Goal: Communication & Community: Answer question/provide support

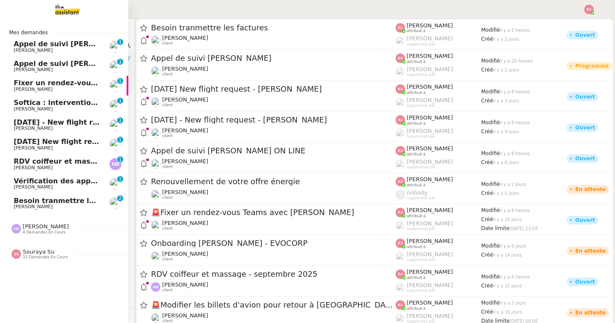
click at [14, 202] on span "Besoin tranmettre les factures" at bounding box center [73, 200] width 119 height 8
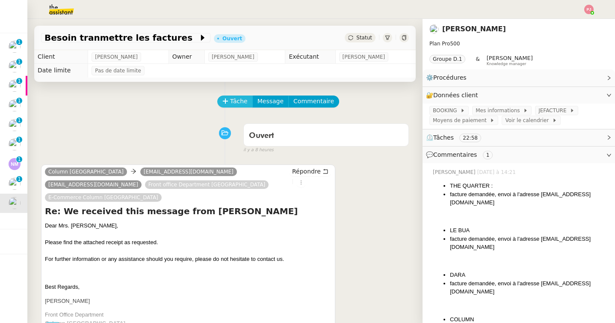
click at [239, 101] on span "Tâche" at bounding box center [239, 101] width 18 height 10
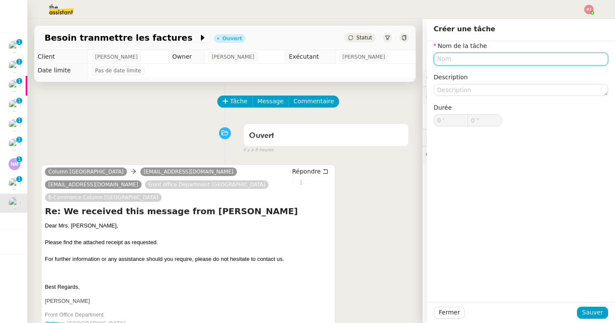
click at [464, 58] on input "text" at bounding box center [521, 59] width 175 height 12
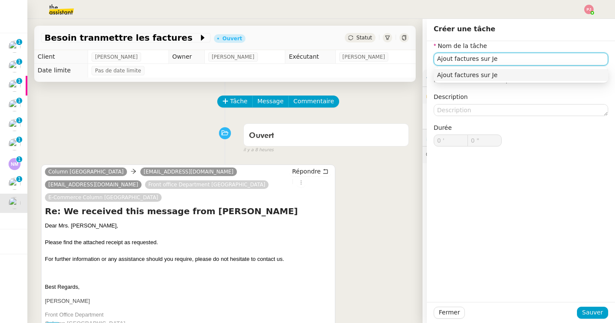
click at [513, 57] on input "Ajout factures sur Je" at bounding box center [521, 59] width 175 height 12
type input "Ajout factures sur Jefacture"
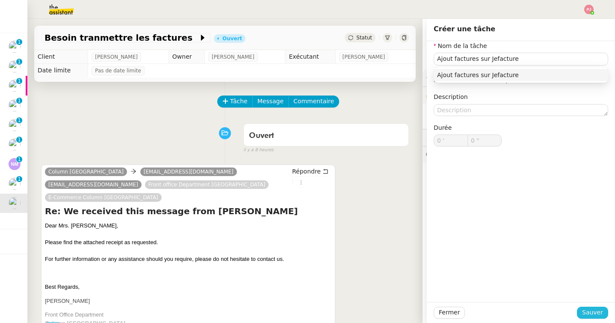
click at [593, 313] on span "Sauver" at bounding box center [592, 312] width 21 height 10
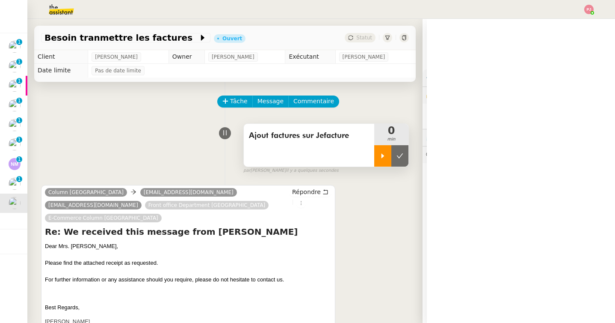
click at [383, 158] on icon at bounding box center [383, 155] width 7 height 7
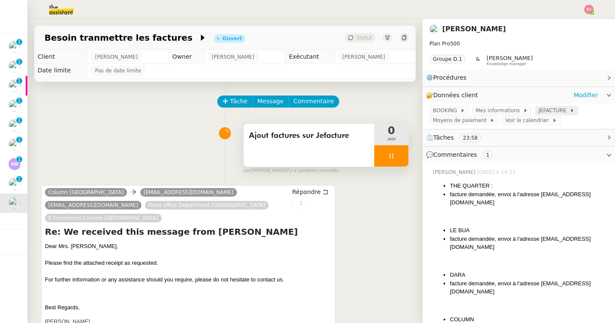
click at [543, 107] on span "JEFACTURE" at bounding box center [554, 110] width 31 height 9
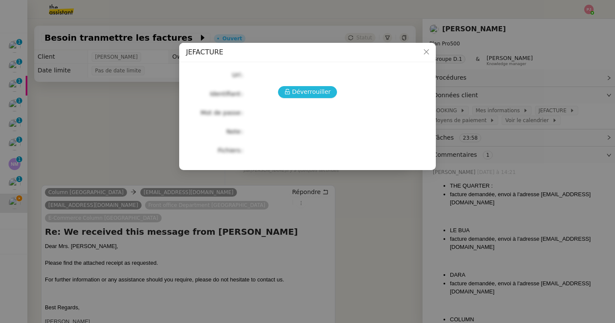
click at [289, 93] on icon at bounding box center [288, 92] width 6 height 6
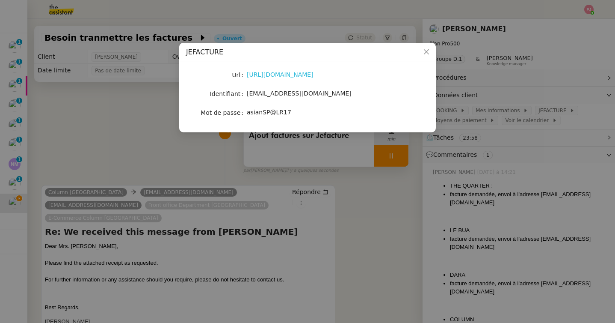
click at [294, 73] on link "[URL][DOMAIN_NAME]" at bounding box center [280, 74] width 67 height 7
drag, startPoint x: 303, startPoint y: 93, endPoint x: 246, endPoint y: 92, distance: 56.9
click at [246, 92] on nz-form-item "Identifiant [EMAIL_ADDRESS][DOMAIN_NAME]" at bounding box center [307, 94] width 243 height 12
copy nz-form-item "[EMAIL_ADDRESS][DOMAIN_NAME]"
drag, startPoint x: 290, startPoint y: 114, endPoint x: 244, endPoint y: 114, distance: 45.8
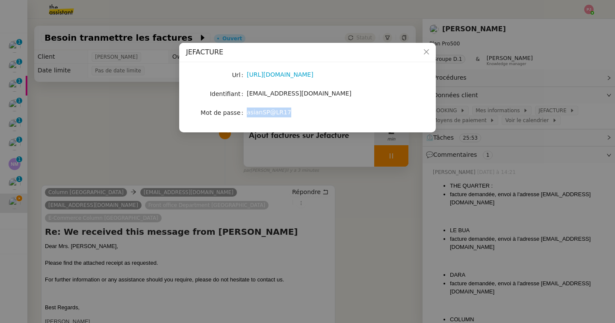
click at [244, 114] on nz-form-item "Mot de passe [SECURITY_DATA]" at bounding box center [307, 113] width 243 height 12
copy nz-form-item "asianSP@LR17"
click at [425, 51] on icon "Close" at bounding box center [426, 51] width 5 height 5
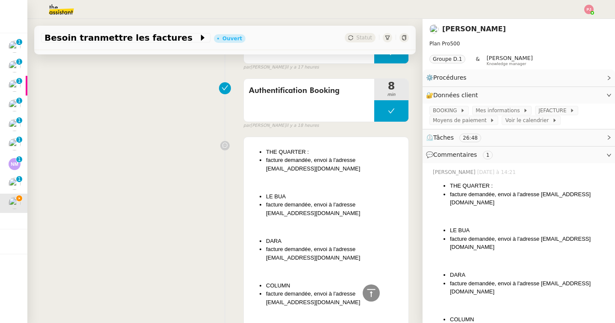
scroll to position [944, 0]
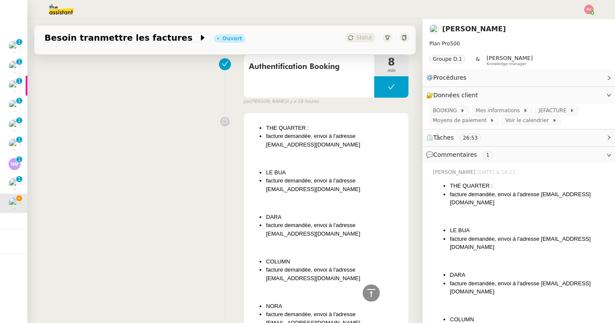
click at [327, 177] on li "LE BUA" at bounding box center [334, 172] width 137 height 9
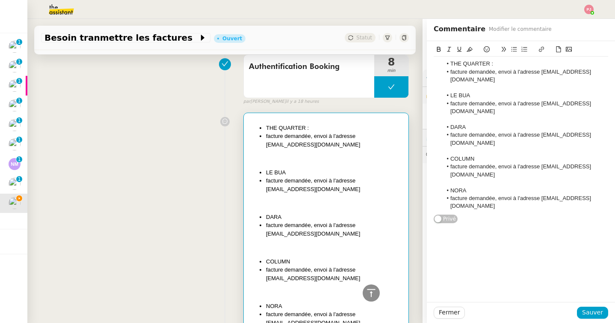
click at [530, 176] on li "facture demandée, envoi à l'adresse [EMAIL_ADDRESS][DOMAIN_NAME]" at bounding box center [525, 171] width 166 height 16
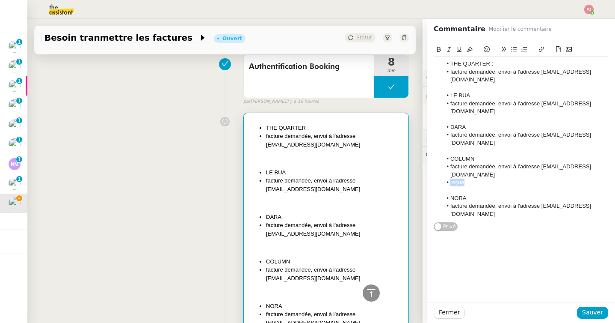
drag, startPoint x: 475, startPoint y: 184, endPoint x: 441, endPoint y: 184, distance: 33.4
click at [441, 184] on ul "COLUMN facture demandée, envoi à l'adresse [EMAIL_ADDRESS][DOMAIN_NAME] reçue" at bounding box center [521, 171] width 175 height 32
click at [438, 46] on icon at bounding box center [439, 49] width 6 height 6
click at [470, 50] on icon at bounding box center [470, 49] width 6 height 6
click at [537, 110] on li "facture demandée, envoi à l'adresse [EMAIL_ADDRESS][DOMAIN_NAME]" at bounding box center [525, 108] width 166 height 16
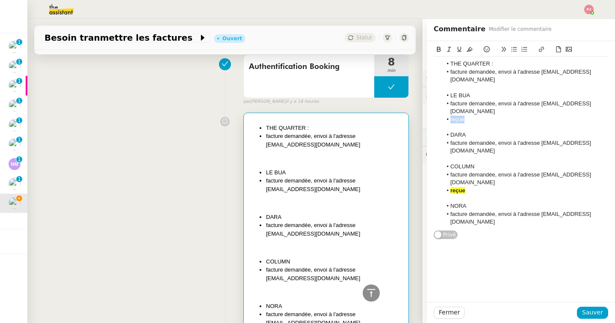
drag, startPoint x: 477, startPoint y: 120, endPoint x: 438, endPoint y: 120, distance: 38.9
click at [438, 120] on ul "LE BUA facture demandée, envoi à l'adresse [EMAIL_ADDRESS][DOMAIN_NAME] reçue" at bounding box center [521, 108] width 175 height 32
click at [439, 47] on icon at bounding box center [439, 49] width 4 height 5
click at [471, 46] on button at bounding box center [470, 50] width 10 height 10
click at [591, 314] on span "Sauver" at bounding box center [592, 312] width 21 height 10
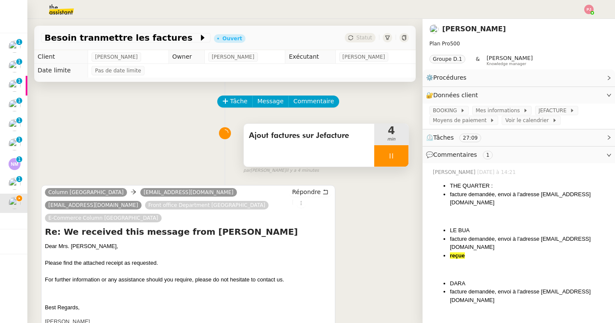
click at [400, 152] on div at bounding box center [391, 155] width 34 height 21
click at [403, 152] on icon at bounding box center [400, 155] width 7 height 7
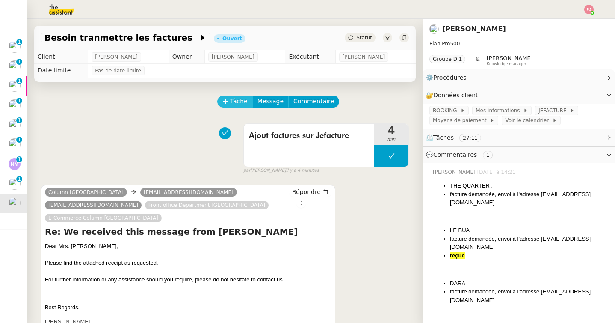
click at [227, 103] on icon at bounding box center [226, 101] width 6 height 6
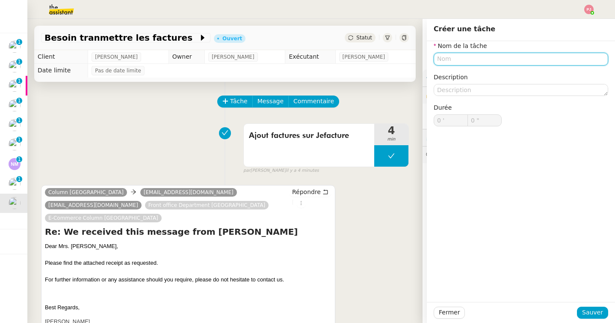
click at [472, 63] on input "text" at bounding box center [521, 59] width 175 height 12
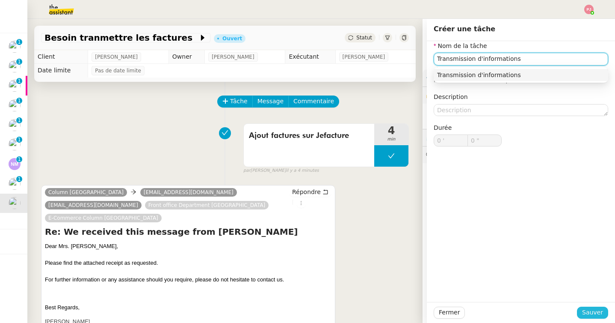
type input "Transmission d'informations"
click at [591, 308] on span "Sauver" at bounding box center [592, 312] width 21 height 10
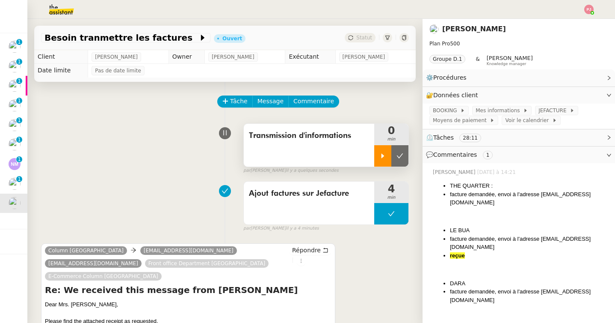
click at [384, 154] on icon at bounding box center [383, 155] width 7 height 7
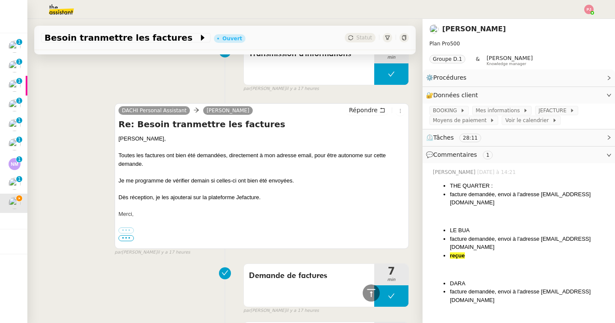
scroll to position [738, 0]
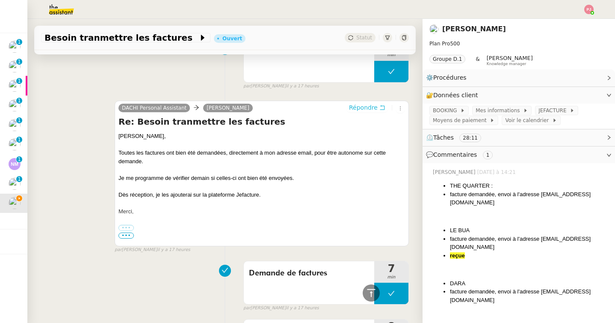
click at [362, 112] on span "Répondre" at bounding box center [363, 107] width 29 height 9
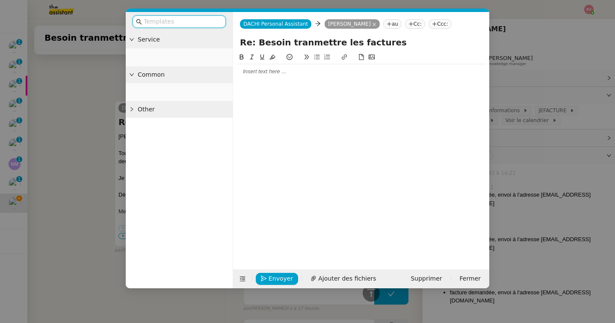
scroll to position [806, 0]
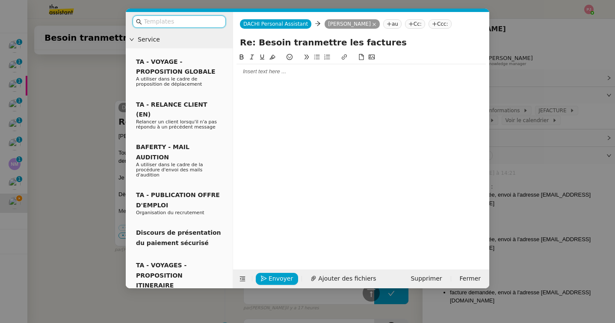
click at [288, 74] on div at bounding box center [361, 72] width 249 height 8
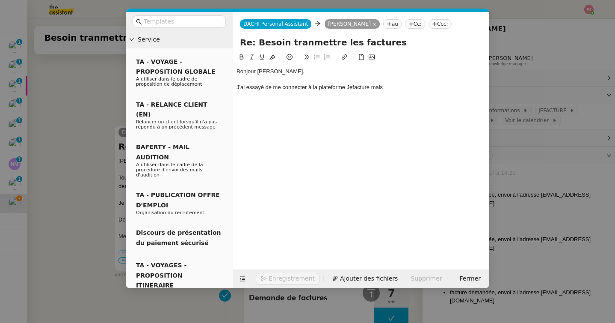
scroll to position [831, 0]
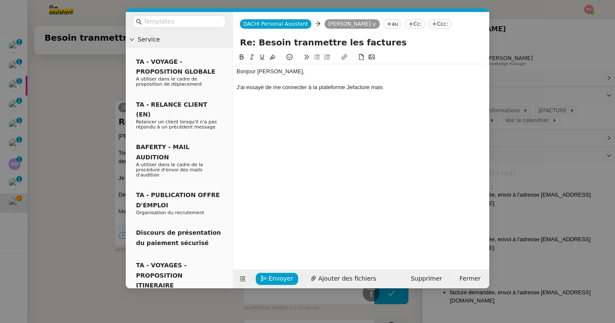
click at [550, 133] on nz-modal-container "Service TA - VOYAGE - PROPOSITION GLOBALE A utiliser dans le cadre de propositi…" at bounding box center [307, 161] width 615 height 323
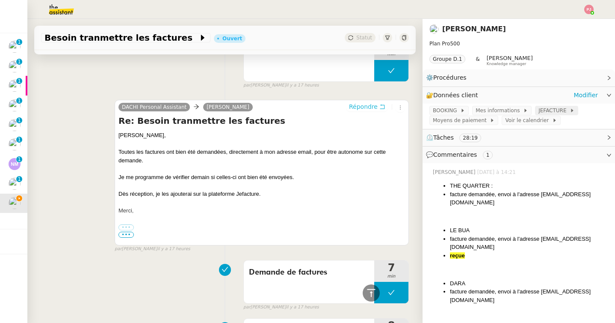
scroll to position [828, 0]
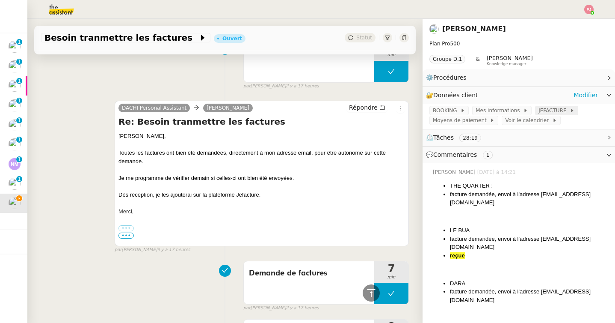
click at [539, 112] on span "JEFACTURE" at bounding box center [554, 110] width 31 height 9
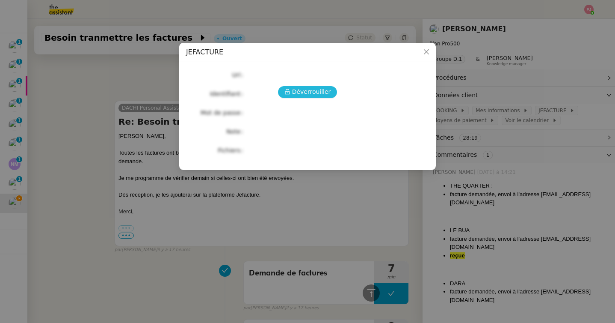
click at [327, 92] on span "Déverrouiller" at bounding box center [311, 92] width 39 height 10
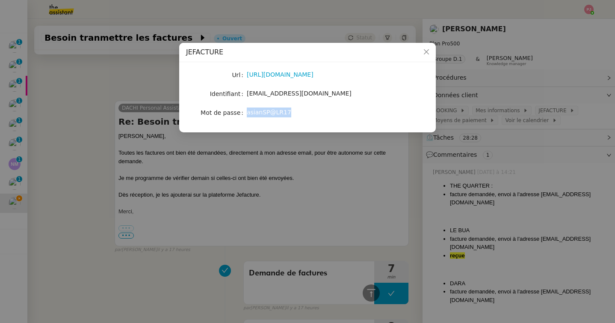
drag, startPoint x: 290, startPoint y: 112, endPoint x: 246, endPoint y: 115, distance: 43.8
click at [246, 115] on nz-form-item "Mot de passe [SECURITY_DATA]" at bounding box center [307, 113] width 243 height 12
copy nz-form-item "asianSP@LR17"
click at [303, 163] on nz-modal-container "JEFACTURE Url [URL][DOMAIN_NAME] Identifiant [EMAIL_ADDRESS][DOMAIN_NAME] Mot d…" at bounding box center [307, 161] width 615 height 323
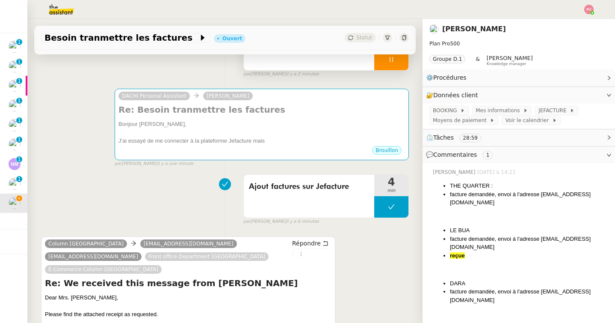
scroll to position [0, 0]
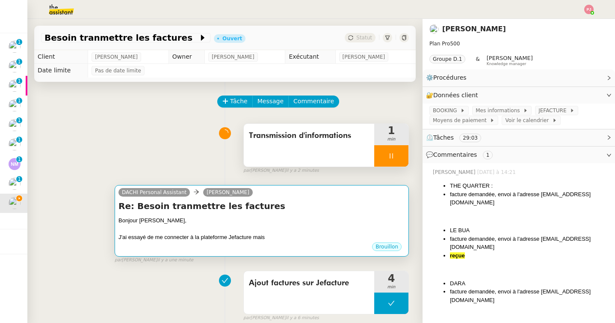
click at [317, 233] on div "J'ai essayé de me connecter à la plateforme Jefacture mais" at bounding box center [262, 237] width 287 height 9
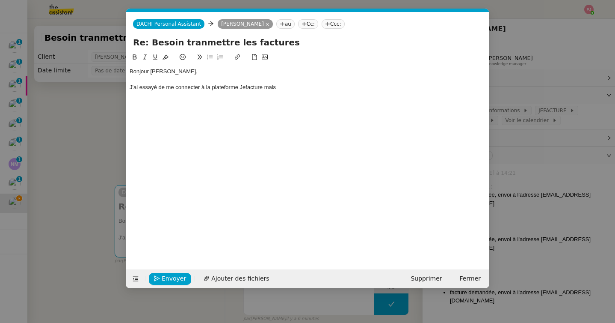
scroll to position [0, 18]
click at [433, 274] on span "Supprimer" at bounding box center [426, 278] width 31 height 10
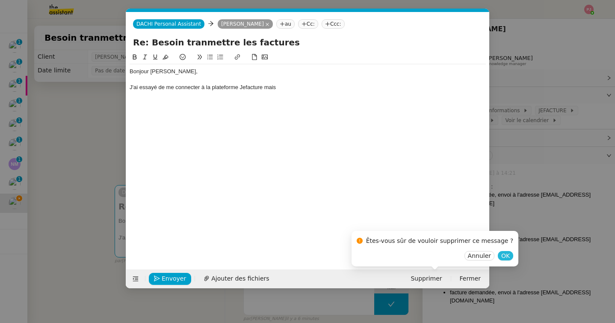
click at [502, 256] on span "OK" at bounding box center [506, 255] width 9 height 9
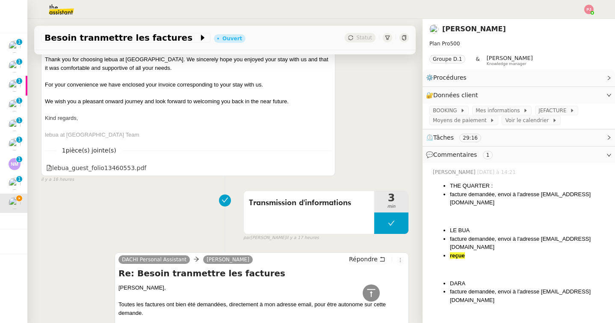
scroll to position [583, 0]
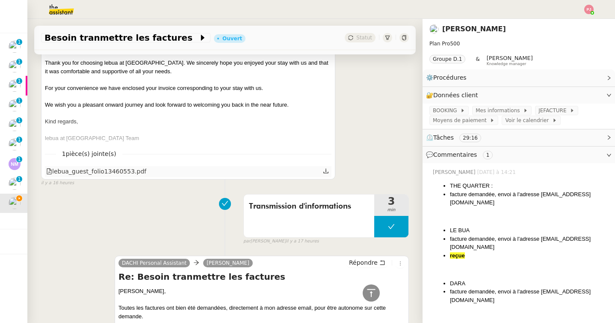
click at [327, 174] on icon at bounding box center [326, 171] width 6 height 6
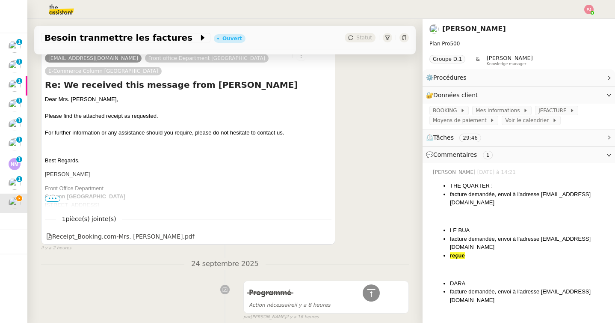
scroll to position [203, 0]
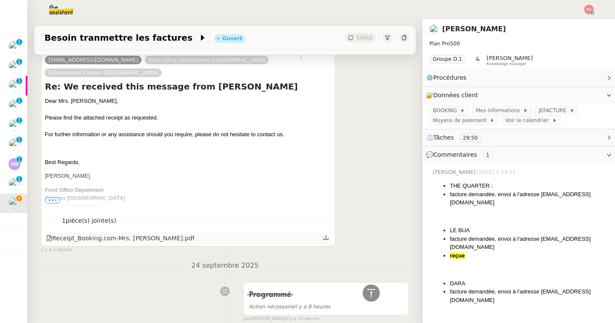
click at [325, 240] on icon at bounding box center [326, 237] width 6 height 6
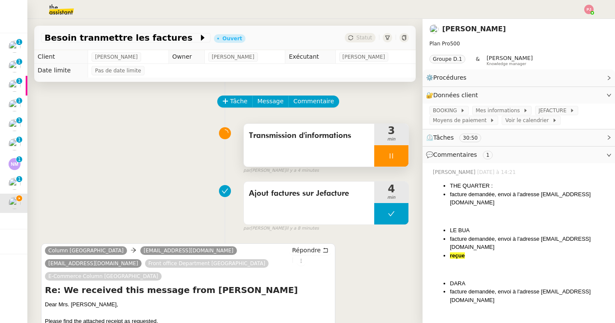
click at [388, 160] on div at bounding box center [391, 155] width 34 height 21
click at [404, 157] on button at bounding box center [400, 155] width 17 height 21
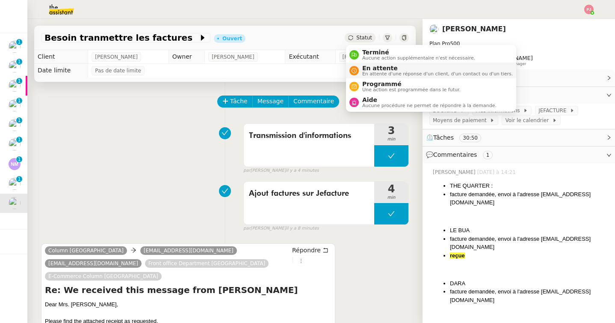
click at [374, 67] on span "En attente" at bounding box center [437, 68] width 151 height 7
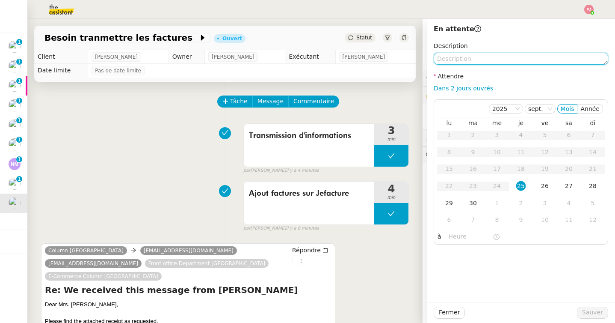
click at [451, 57] on textarea at bounding box center [521, 59] width 175 height 12
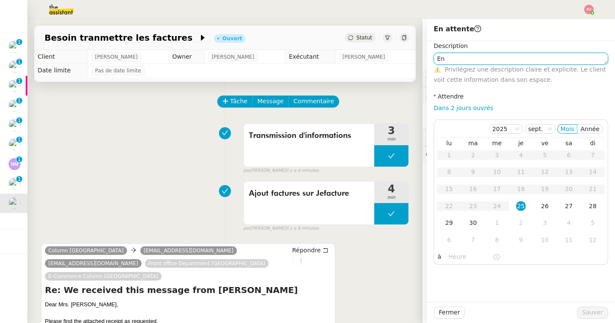
type textarea "E"
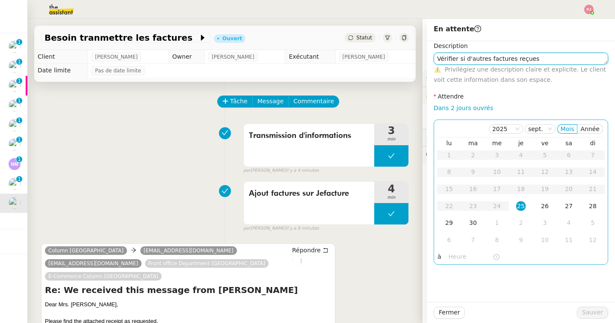
type textarea "Vérifier si d'autres factures reçues"
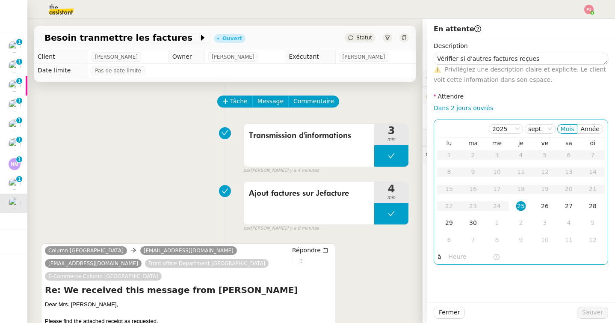
click at [523, 205] on div "25" at bounding box center [521, 205] width 9 height 9
click at [461, 255] on input "text" at bounding box center [471, 257] width 44 height 10
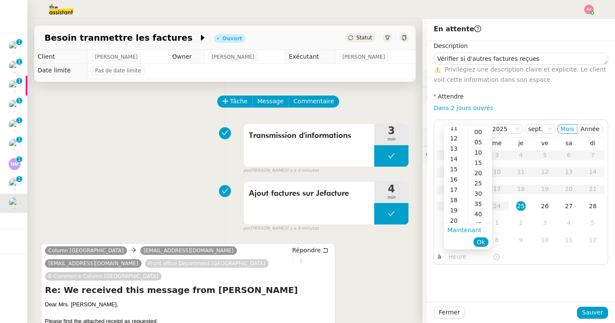
scroll to position [120, 0]
click at [458, 184] on div "17" at bounding box center [456, 186] width 24 height 10
click at [480, 133] on div "00" at bounding box center [481, 132] width 24 height 10
type input "17:00"
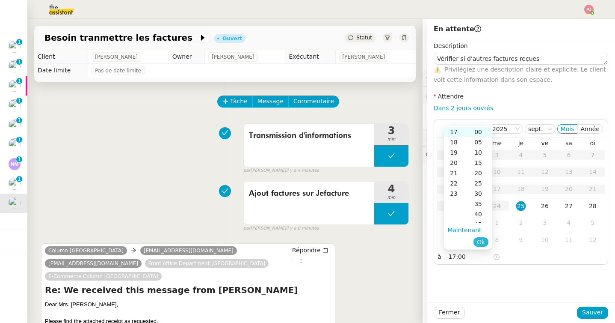
click at [484, 240] on span "Ok" at bounding box center [481, 241] width 8 height 9
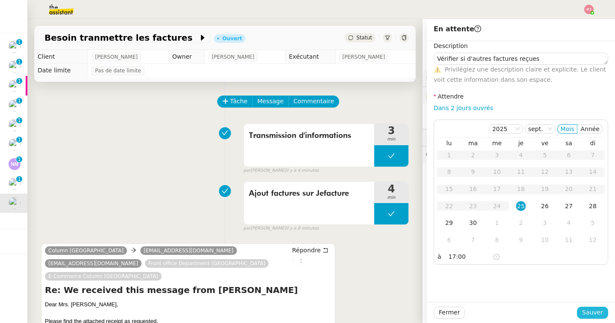
click at [593, 312] on span "Sauver" at bounding box center [592, 312] width 21 height 10
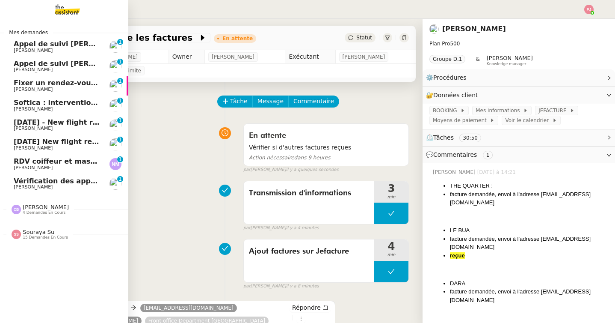
click at [47, 184] on span "Vérification des appels sortants - septembre 2025" at bounding box center [110, 181] width 193 height 8
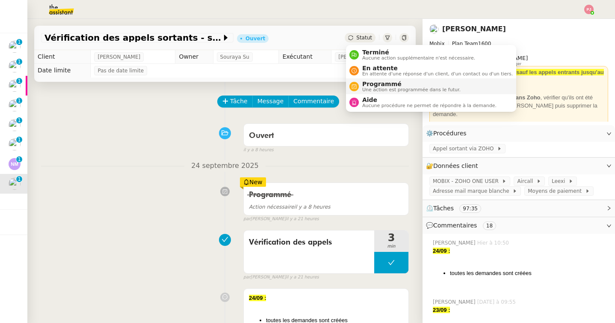
click at [377, 83] on span "Programmé" at bounding box center [411, 83] width 98 height 7
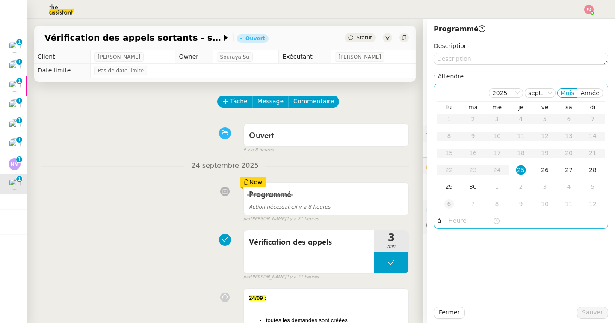
click at [450, 199] on td "6" at bounding box center [449, 204] width 24 height 17
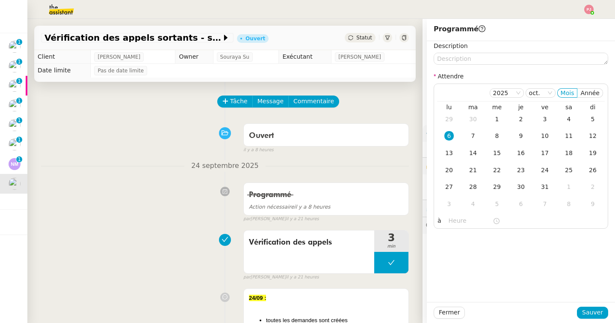
click at [73, 8] on img at bounding box center [54, 9] width 66 height 19
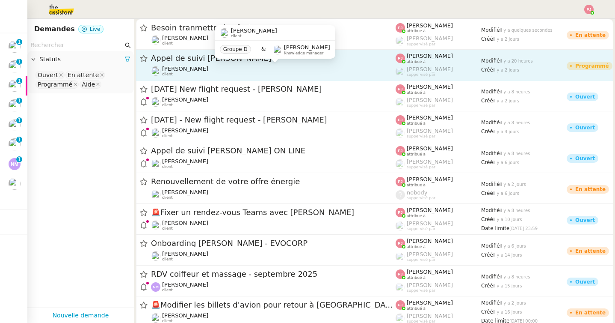
click at [190, 68] on span "[PERSON_NAME]" at bounding box center [185, 68] width 46 height 6
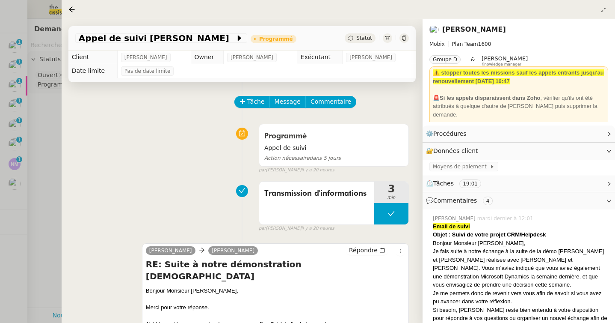
click at [43, 193] on div at bounding box center [307, 161] width 615 height 323
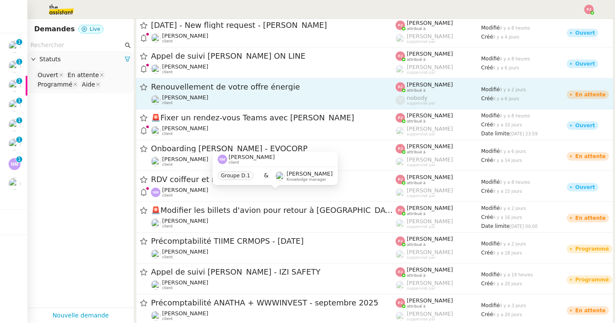
scroll to position [89, 0]
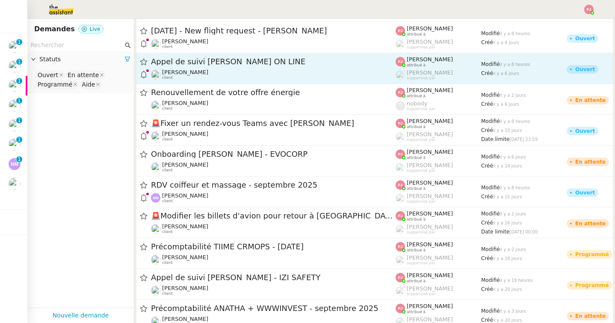
click at [248, 73] on div "[PERSON_NAME] client" at bounding box center [273, 74] width 245 height 11
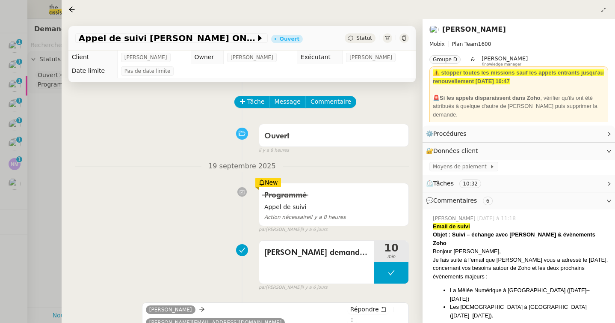
click at [59, 184] on div at bounding box center [307, 161] width 615 height 323
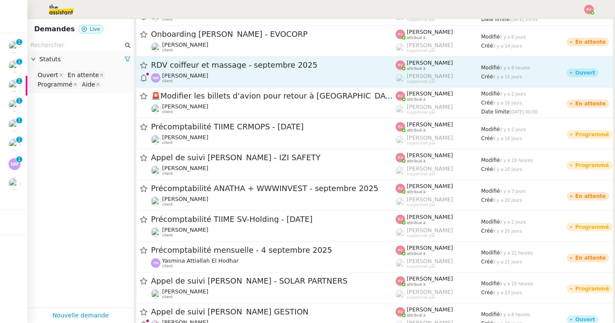
scroll to position [219, 0]
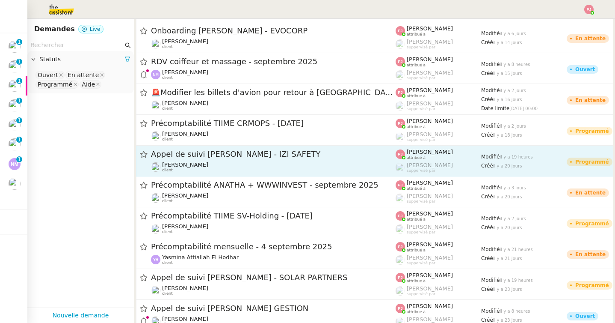
click at [199, 160] on div "Appel de suivi [PERSON_NAME] - IZI SAFETY [PERSON_NAME] client" at bounding box center [273, 161] width 245 height 24
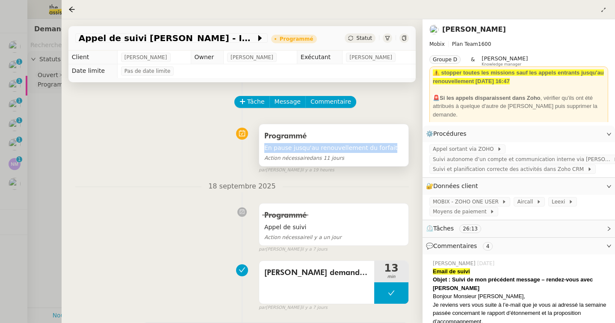
drag, startPoint x: 390, startPoint y: 145, endPoint x: 264, endPoint y: 147, distance: 125.4
click at [264, 147] on span "En pause jusqu'au renouvellement du forfait" at bounding box center [333, 148] width 139 height 10
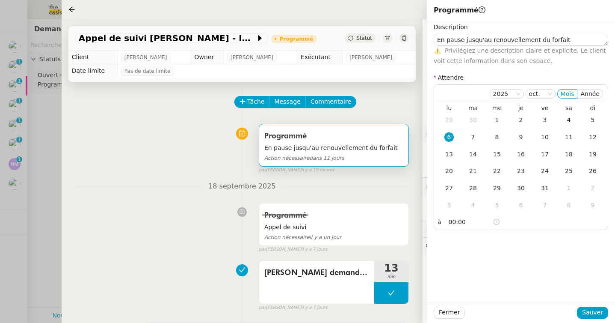
click at [27, 178] on div at bounding box center [307, 161] width 615 height 323
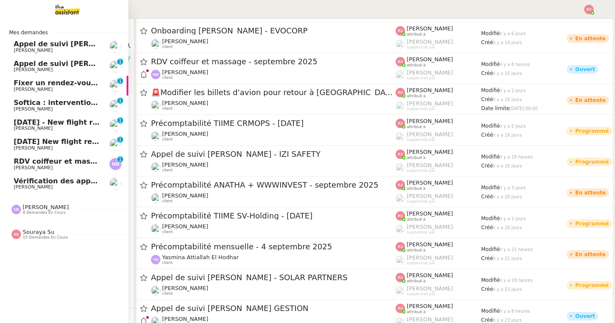
click at [16, 181] on link "Vérification des appels sortants - [DATE] [PERSON_NAME]" at bounding box center [64, 184] width 128 height 20
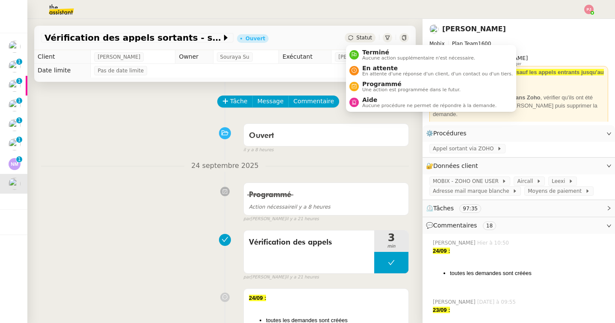
click at [367, 39] on span "Statut" at bounding box center [364, 38] width 16 height 6
click at [379, 86] on span "Programmé" at bounding box center [411, 83] width 98 height 7
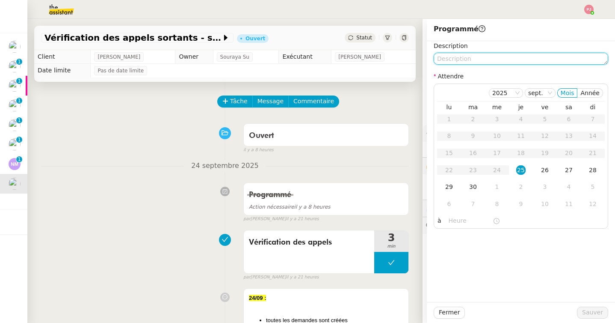
click at [469, 61] on textarea at bounding box center [521, 59] width 175 height 12
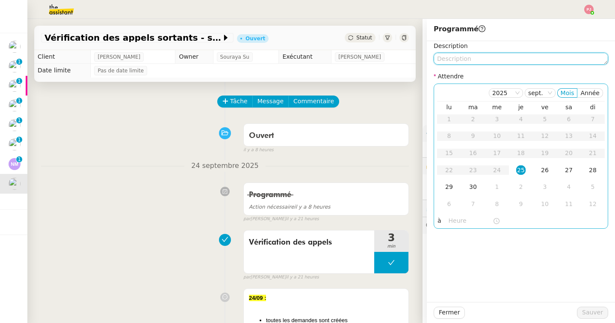
paste textarea "En pause jusqu'au renouvellement du forfait"
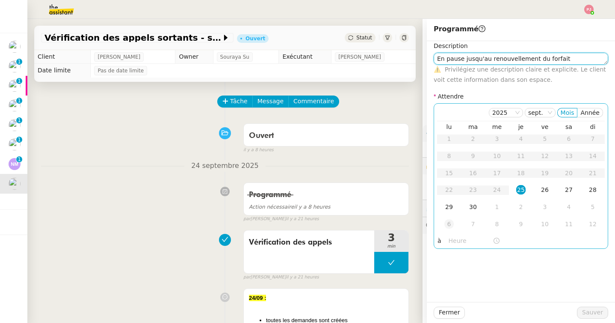
type textarea "En pause jusqu'au renouvellement du forfait"
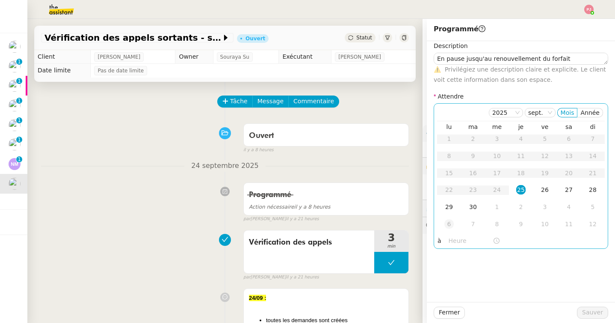
click at [451, 225] on div "6" at bounding box center [449, 223] width 9 height 9
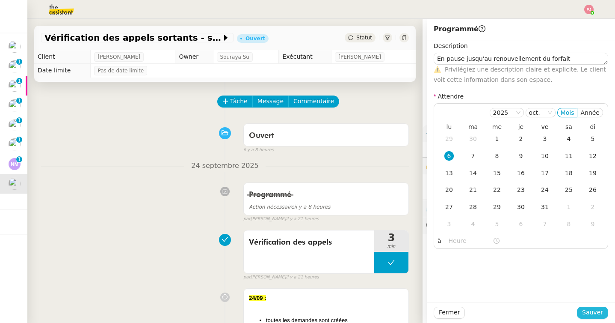
click at [588, 314] on span "Sauver" at bounding box center [592, 312] width 21 height 10
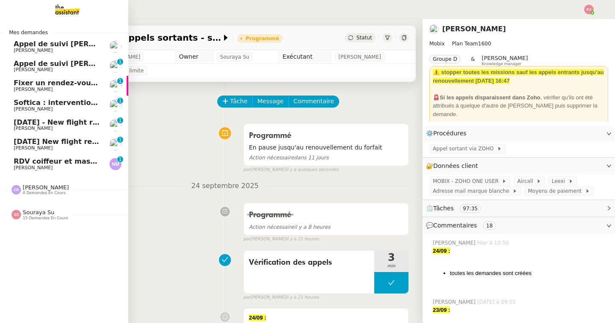
click at [15, 164] on span "RDV coiffeur et massage - septembre 2025" at bounding box center [97, 161] width 166 height 8
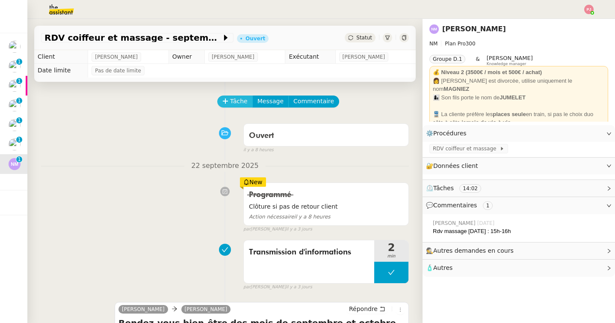
click at [240, 103] on span "Tâche" at bounding box center [239, 101] width 18 height 10
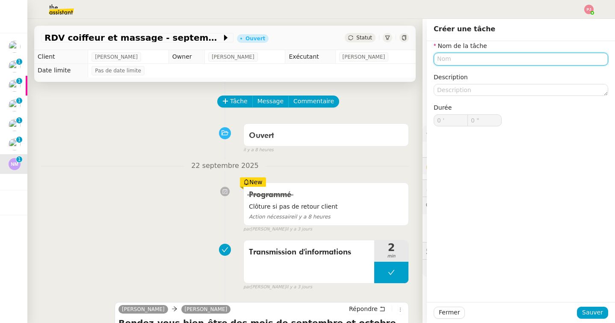
click at [481, 60] on input "text" at bounding box center [521, 59] width 175 height 12
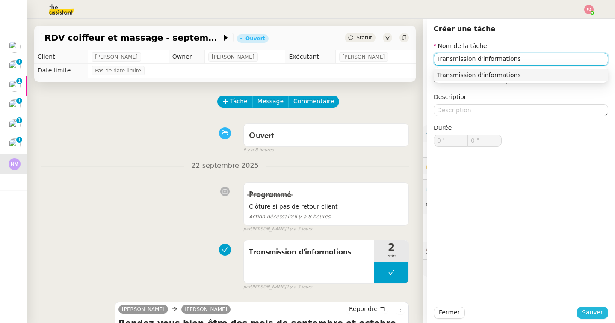
type input "Transmission d'informations"
click at [594, 312] on span "Sauver" at bounding box center [592, 312] width 21 height 10
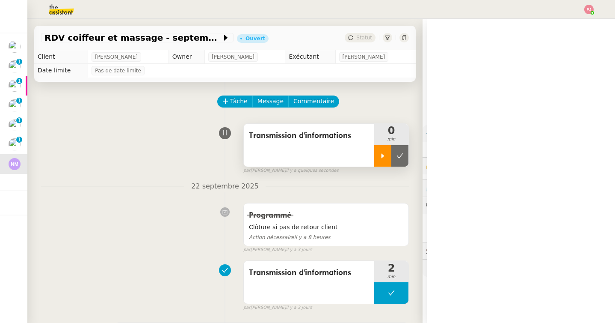
click at [383, 157] on icon at bounding box center [383, 155] width 7 height 7
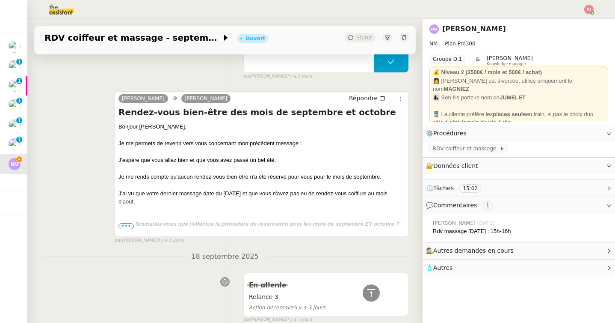
scroll to position [232, 0]
click at [379, 99] on button "Répondre" at bounding box center [367, 97] width 42 height 9
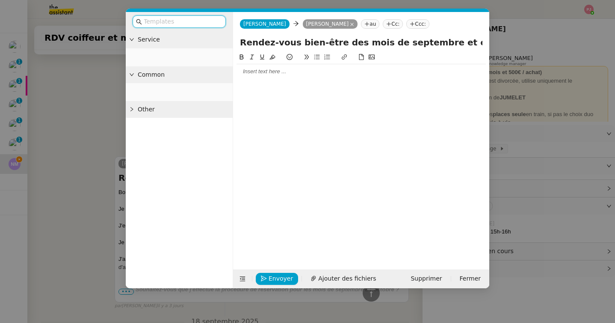
scroll to position [297, 0]
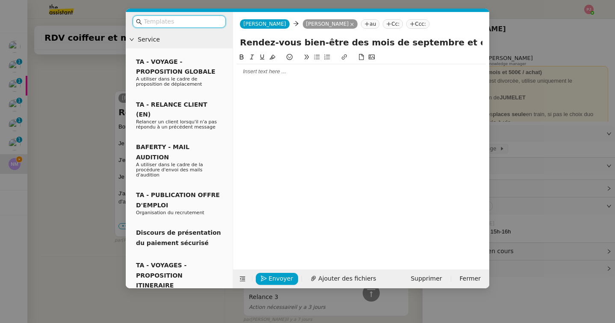
click at [190, 22] on input "text" at bounding box center [182, 22] width 77 height 10
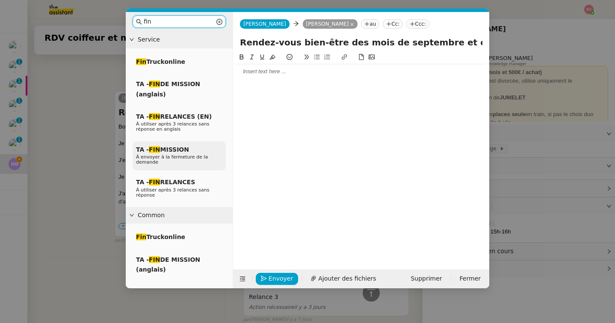
type input "fin"
click at [185, 150] on span "TA - FIN MISSION" at bounding box center [162, 149] width 53 height 7
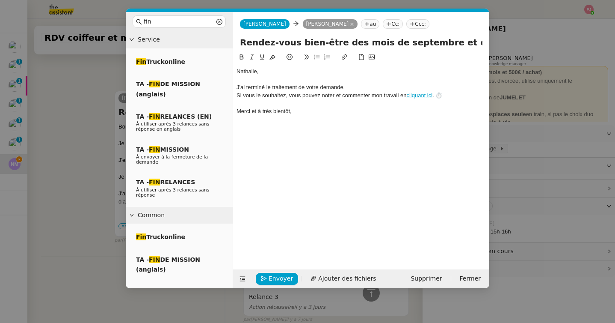
scroll to position [347, 0]
click at [185, 179] on span "TA - FIN RELANCES" at bounding box center [165, 181] width 59 height 7
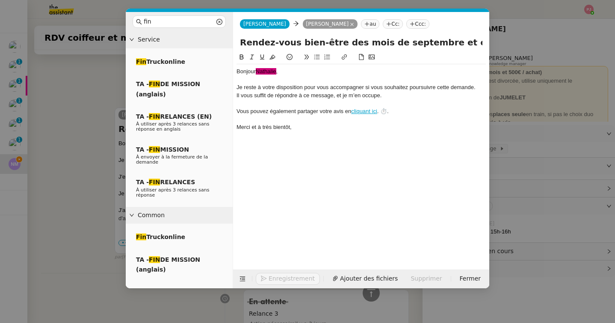
scroll to position [364, 0]
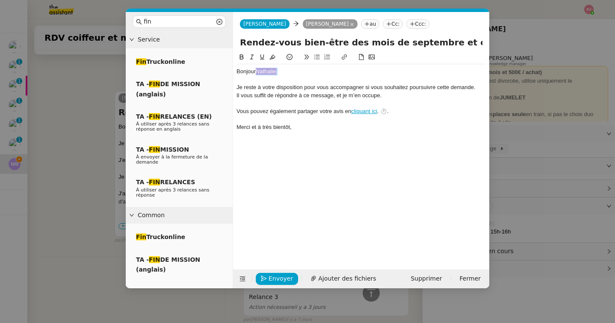
drag, startPoint x: 283, startPoint y: 71, endPoint x: 256, endPoint y: 71, distance: 27.4
click at [256, 71] on div "Bonjour ﻿[PERSON_NAME] ," at bounding box center [361, 72] width 249 height 8
click at [393, 100] on div at bounding box center [361, 103] width 249 height 8
click at [238, 87] on div "Je reste à votre disposition pour vous accompagner si vous souhaitez poursuivre…" at bounding box center [361, 87] width 249 height 8
click at [283, 279] on span "Envoyer" at bounding box center [281, 278] width 24 height 10
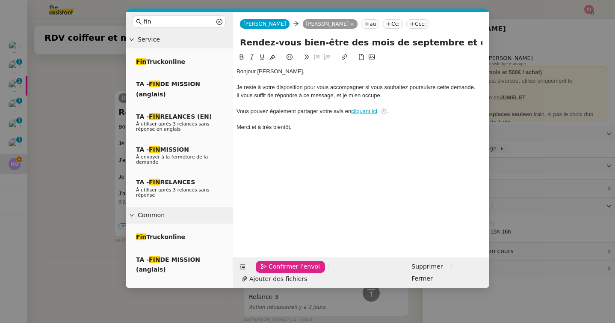
click at [283, 271] on span "Confirmer l'envoi" at bounding box center [294, 266] width 51 height 10
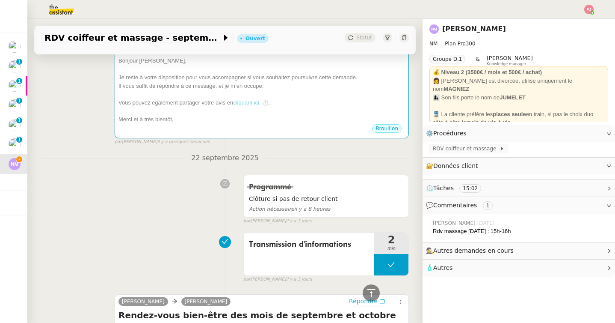
scroll to position [0, 0]
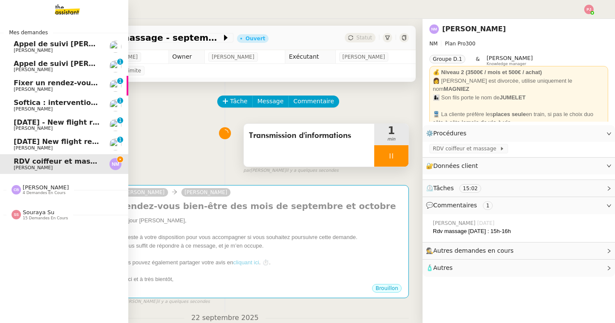
click at [54, 103] on span "Softica : intervention pose caissons" at bounding box center [83, 102] width 138 height 8
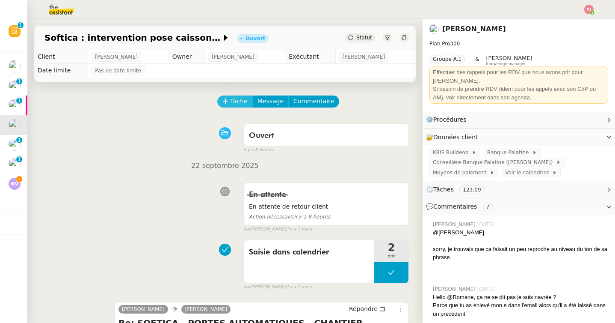
click at [242, 103] on span "Tâche" at bounding box center [239, 101] width 18 height 10
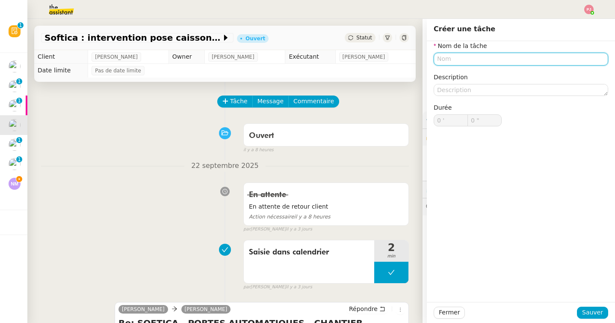
click at [443, 58] on input "text" at bounding box center [521, 59] width 175 height 12
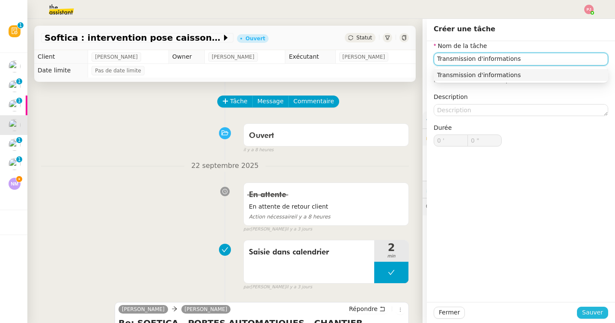
type input "Transmission d'informations"
click at [594, 313] on span "Sauver" at bounding box center [592, 312] width 21 height 10
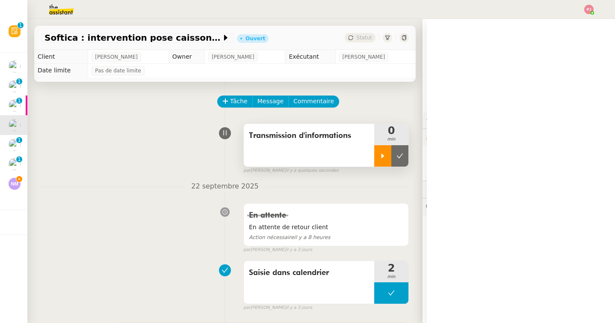
click at [383, 158] on icon at bounding box center [383, 155] width 7 height 7
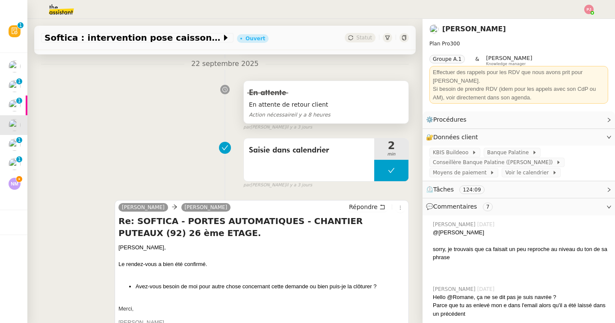
scroll to position [151, 0]
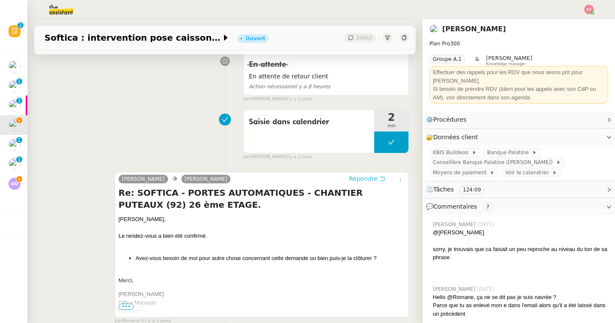
click at [365, 181] on span "Répondre" at bounding box center [363, 178] width 29 height 9
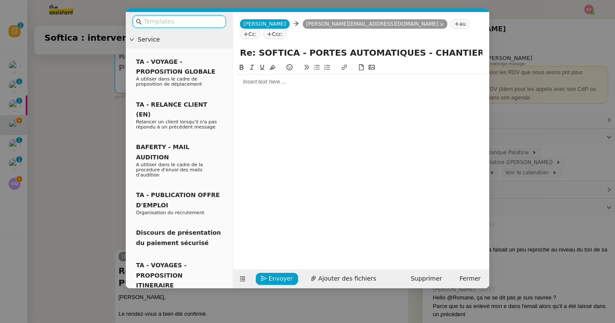
click at [194, 21] on input "text" at bounding box center [182, 22] width 77 height 10
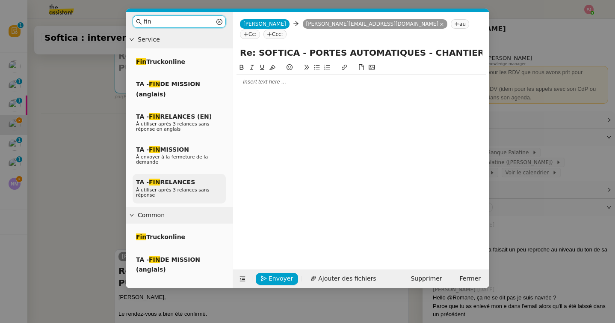
type input "fin"
click at [172, 186] on div "TA - FIN RELANCES À utiliser après 3 relances sans réponse" at bounding box center [179, 189] width 93 height 30
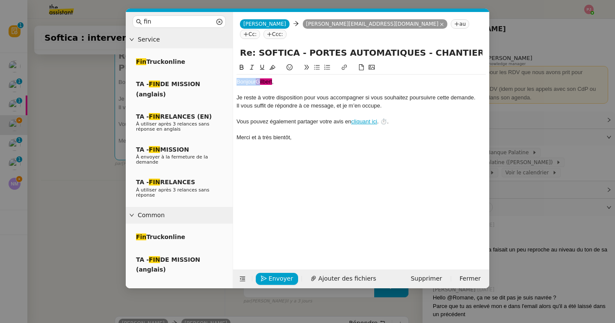
drag, startPoint x: 283, startPoint y: 67, endPoint x: 263, endPoint y: 71, distance: 21.0
click at [263, 78] on div "Bonjour ﻿[PERSON_NAME]﻿ ," at bounding box center [361, 82] width 249 height 8
drag, startPoint x: 282, startPoint y: 73, endPoint x: 258, endPoint y: 73, distance: 24.8
click at [258, 78] on div "Bonjour ﻿[PERSON_NAME]﻿ ," at bounding box center [361, 82] width 249 height 8
click at [189, 151] on div "TA - FIN MISSION À envoyer à la fermeture de la demande" at bounding box center [179, 156] width 93 height 30
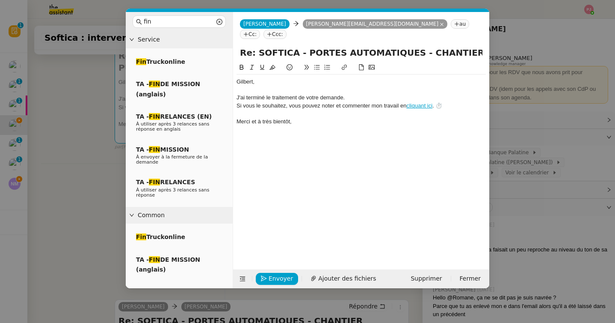
click at [286, 78] on div "﻿[PERSON_NAME]﻿," at bounding box center [361, 82] width 249 height 8
click at [265, 278] on icon "button" at bounding box center [264, 279] width 6 height 6
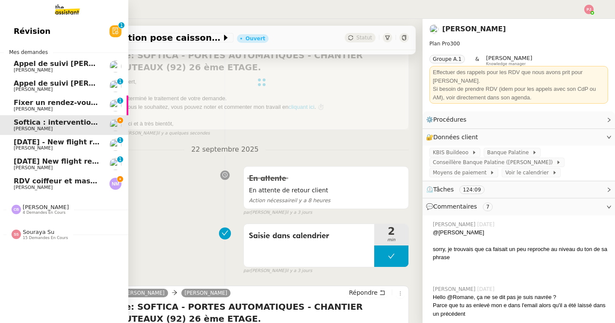
click at [54, 176] on link "RDV coiffeur et massage - [DATE] [PERSON_NAME]" at bounding box center [64, 184] width 128 height 20
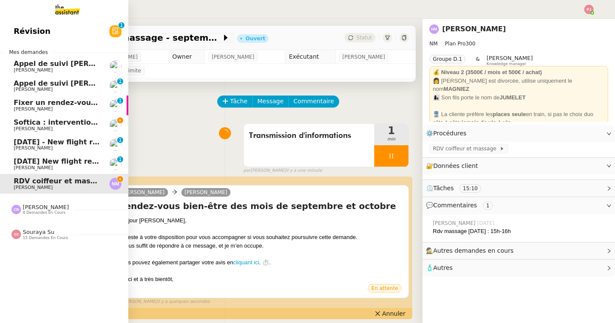
click at [34, 124] on span "Softica : intervention pose caissons" at bounding box center [83, 122] width 138 height 8
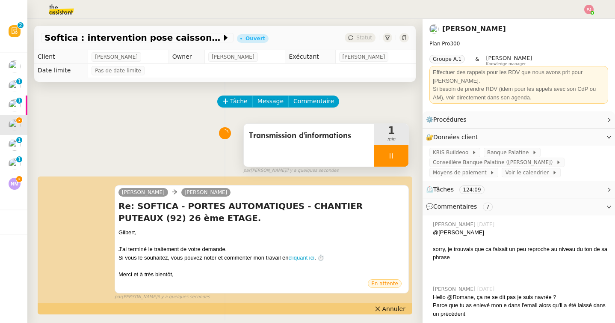
click at [394, 155] on icon at bounding box center [391, 155] width 7 height 7
click at [400, 155] on icon at bounding box center [400, 155] width 7 height 7
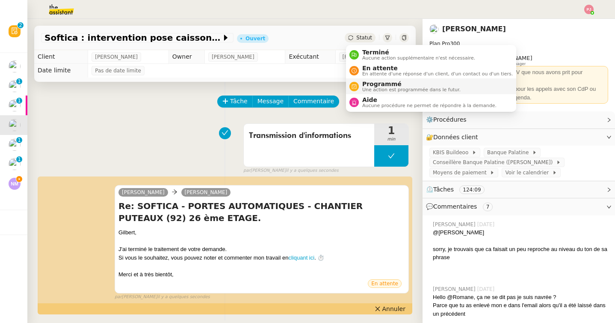
click at [380, 89] on span "Une action est programmée dans le futur." at bounding box center [411, 89] width 98 height 5
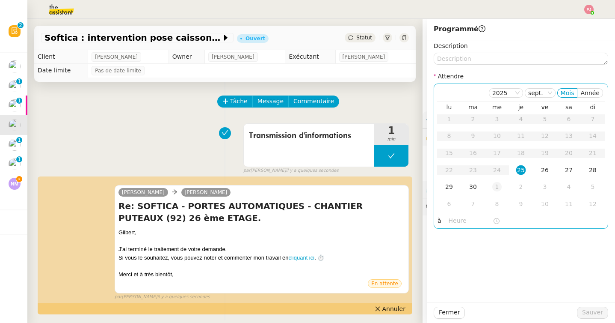
click at [496, 188] on div "1" at bounding box center [497, 186] width 9 height 9
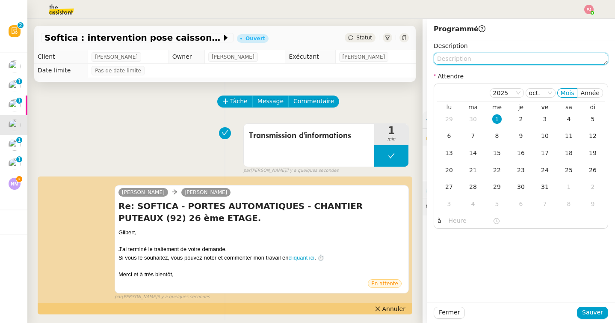
click at [481, 56] on textarea at bounding box center [521, 59] width 175 height 12
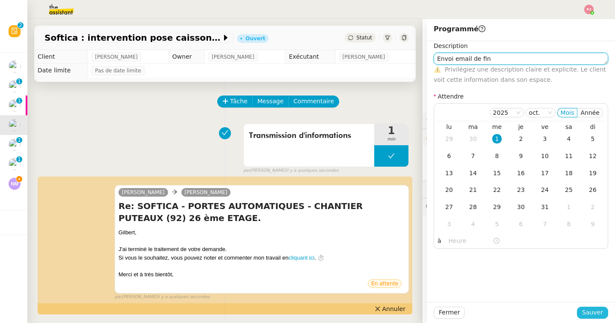
type textarea "Envoi email de fin"
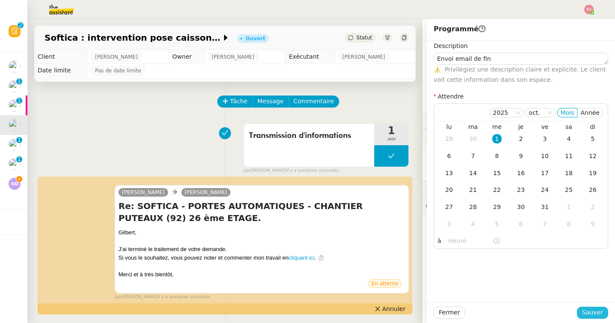
click at [592, 315] on span "Sauver" at bounding box center [592, 312] width 21 height 10
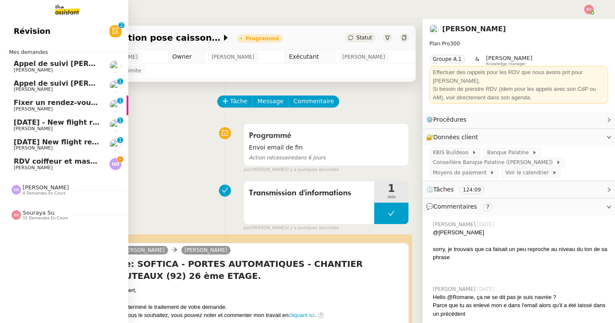
click at [30, 166] on span "[PERSON_NAME]" at bounding box center [33, 168] width 39 height 6
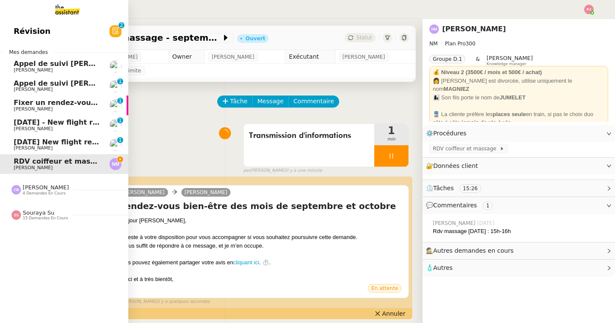
click at [51, 107] on span "[PERSON_NAME]" at bounding box center [57, 109] width 86 height 5
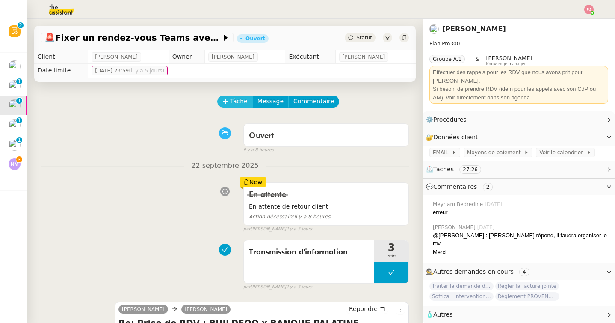
click at [235, 98] on span "Tâche" at bounding box center [239, 101] width 18 height 10
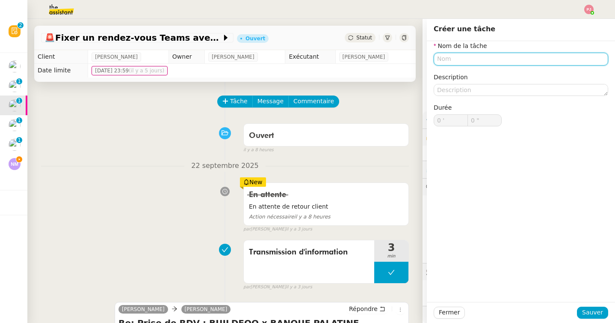
click at [454, 63] on input "text" at bounding box center [521, 59] width 175 height 12
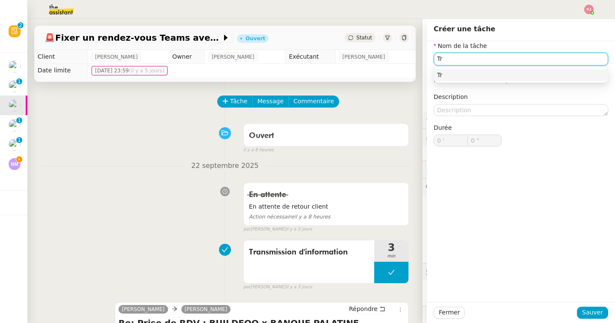
type input "T"
type input "Relance 1"
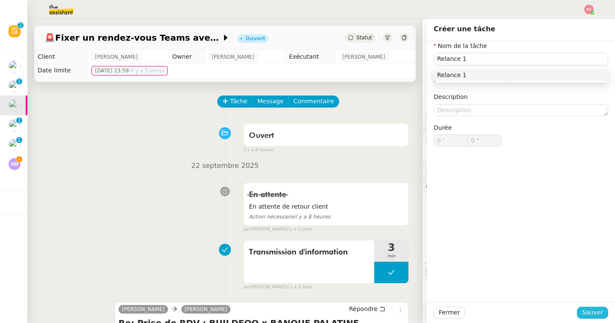
click at [600, 307] on span "Sauver" at bounding box center [592, 312] width 21 height 10
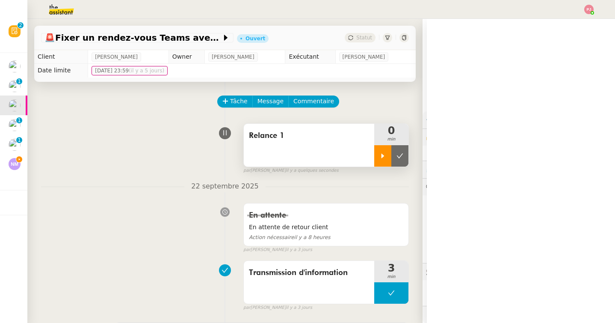
click at [384, 160] on div at bounding box center [382, 155] width 17 height 21
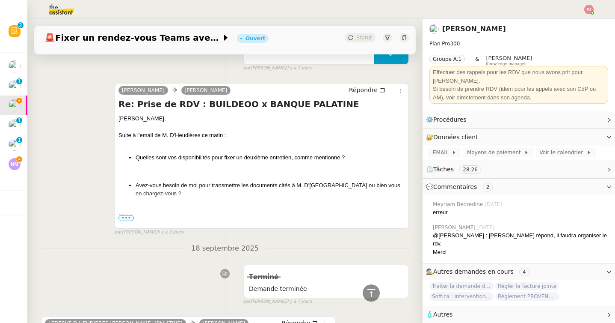
scroll to position [241, 0]
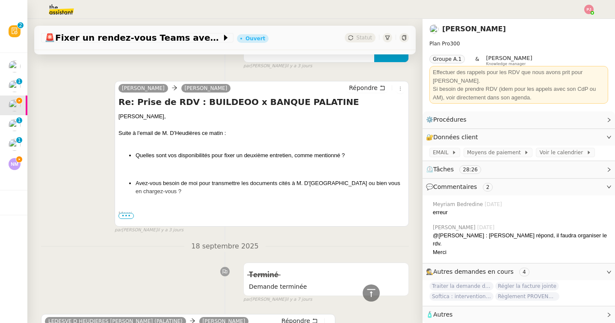
click at [131, 213] on span "•••" at bounding box center [126, 216] width 15 height 6
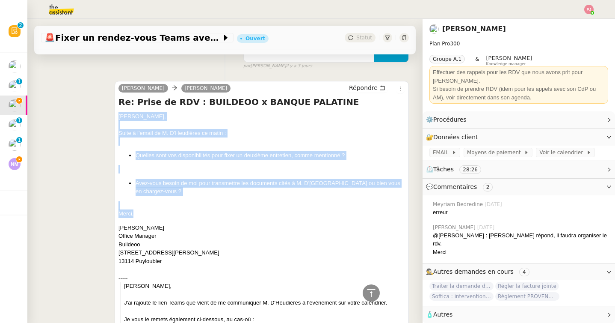
drag, startPoint x: 138, startPoint y: 213, endPoint x: 116, endPoint y: 118, distance: 97.7
copy div "Gilbert, Suite à l'email de M. D'Heudières ce matin : Quelles sont vos disponib…"
click at [378, 91] on button "Répondre" at bounding box center [367, 87] width 42 height 9
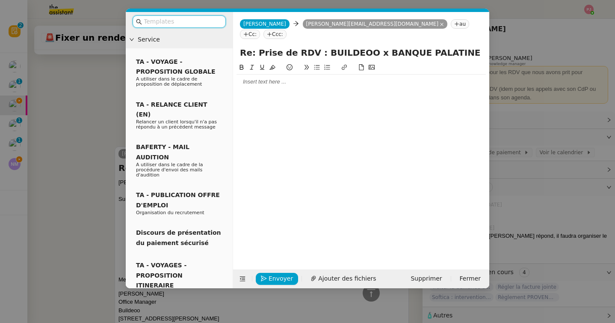
scroll to position [306, 0]
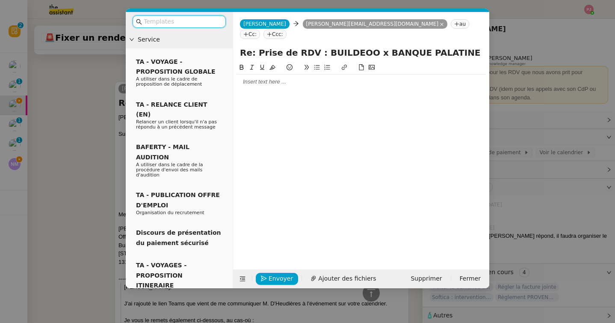
click at [210, 22] on input "text" at bounding box center [182, 22] width 77 height 10
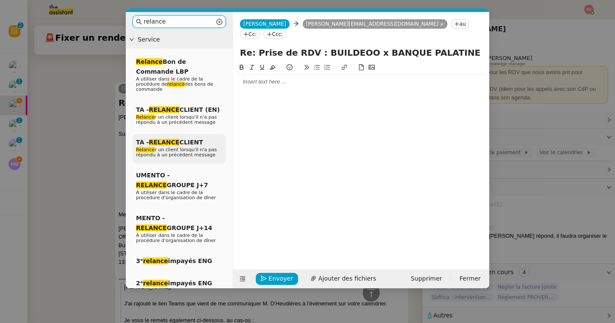
type input "relance"
click at [204, 151] on span "Relance r un client lorsqu'il n'a pas répondu à un précédent message" at bounding box center [176, 152] width 81 height 11
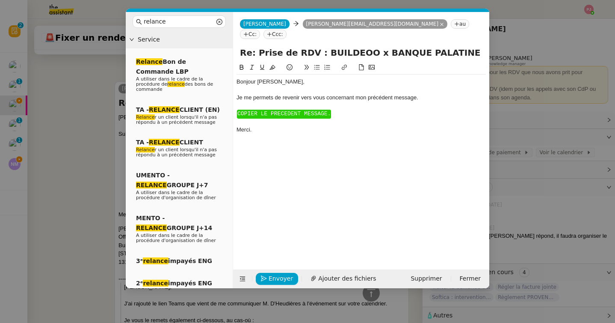
scroll to position [365, 0]
click at [287, 78] on div "Bonjour ﻿[PERSON_NAME]﻿," at bounding box center [361, 82] width 249 height 8
drag, startPoint x: 338, startPoint y: 105, endPoint x: 235, endPoint y: 98, distance: 103.8
click at [235, 98] on nz-spin "Bonjour ﻿[PERSON_NAME]﻿, Je me permets de revenir vers vous concernant mon préc…" at bounding box center [361, 160] width 256 height 197
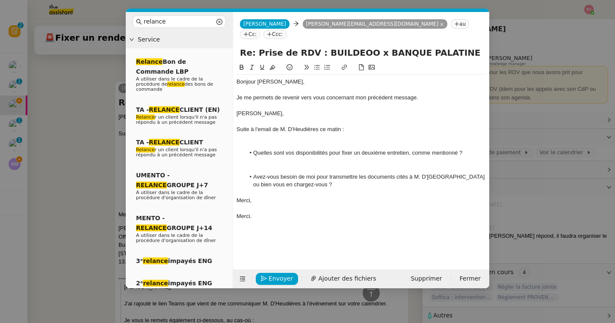
scroll to position [419, 0]
drag, startPoint x: 291, startPoint y: 107, endPoint x: 235, endPoint y: 106, distance: 55.6
click at [235, 106] on nz-spin "Bonjour ﻿[PERSON_NAME]﻿, Je me permets de revenir vers vous concernant mon préc…" at bounding box center [361, 160] width 256 height 197
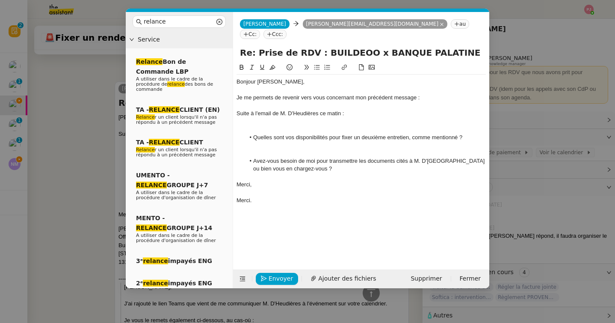
click at [276, 125] on div at bounding box center [361, 129] width 249 height 8
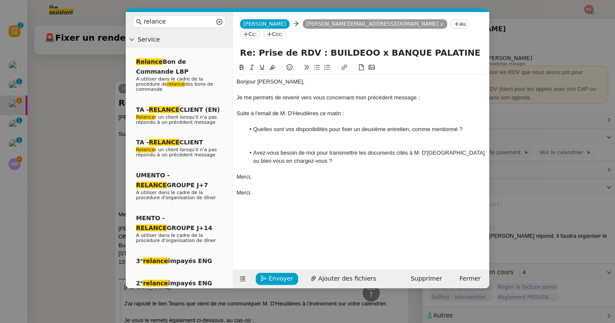
click at [280, 141] on div at bounding box center [361, 145] width 249 height 8
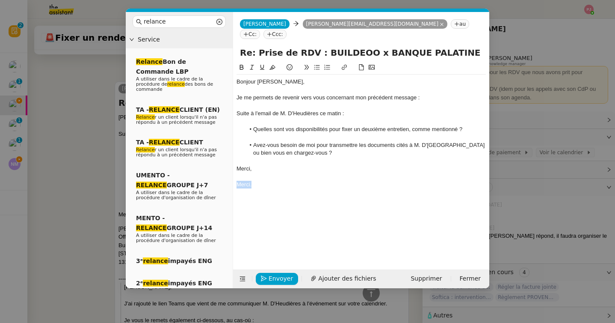
drag, startPoint x: 264, startPoint y: 174, endPoint x: 232, endPoint y: 173, distance: 32.1
click at [232, 173] on nz-layout "relance Service Relance Bon de Commande LBP A utiliser dans le cadre de la proc…" at bounding box center [308, 150] width 364 height 276
click at [273, 277] on span "Envoyer" at bounding box center [281, 278] width 24 height 10
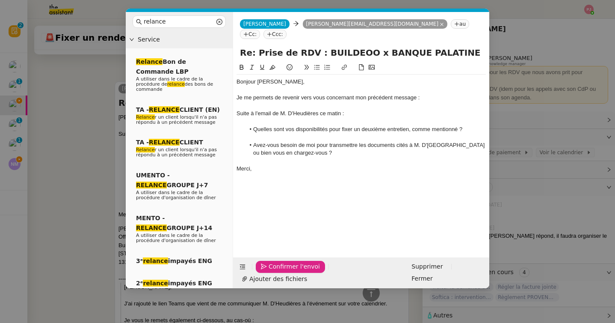
click at [273, 271] on span "Confirmer l'envoi" at bounding box center [294, 266] width 51 height 10
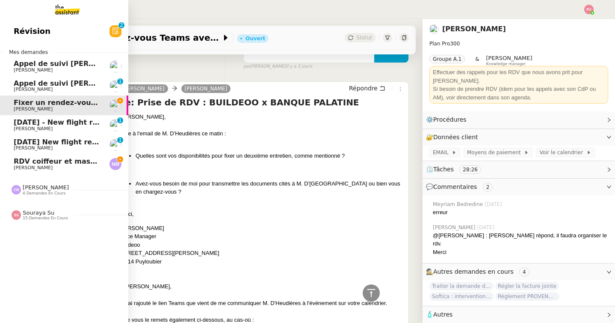
click at [20, 162] on span "RDV coiffeur et massage - septembre 2025" at bounding box center [97, 161] width 166 height 8
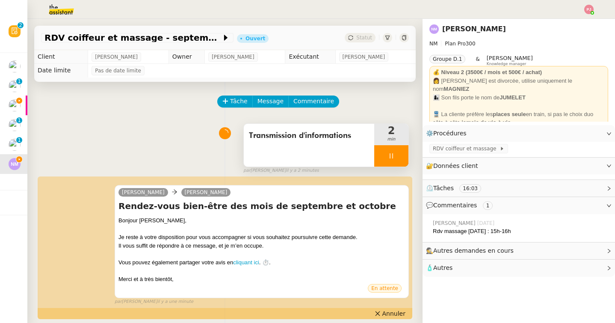
click at [396, 151] on div at bounding box center [391, 155] width 34 height 21
click at [400, 152] on icon at bounding box center [400, 155] width 7 height 7
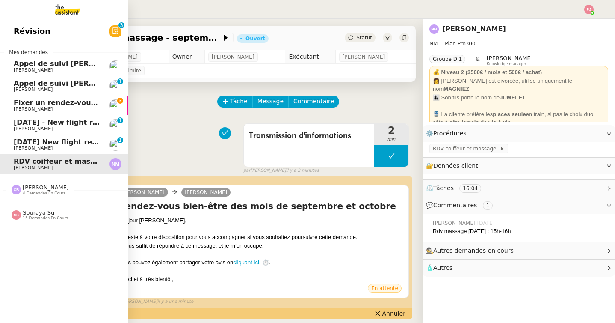
click at [39, 190] on span "[PERSON_NAME]" at bounding box center [46, 187] width 46 height 6
click at [45, 295] on span "15 demandes en cours" at bounding box center [45, 296] width 45 height 5
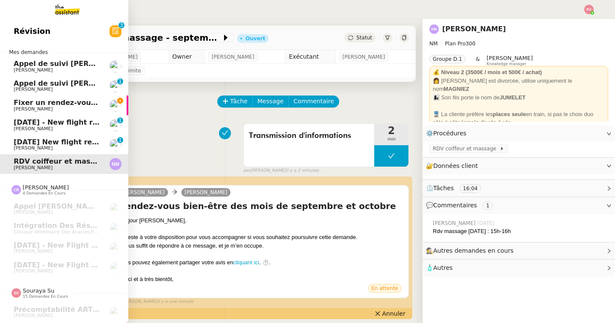
click at [78, 103] on span "Fixer un rendez-vous Teams avec [PERSON_NAME]" at bounding box center [111, 102] width 194 height 8
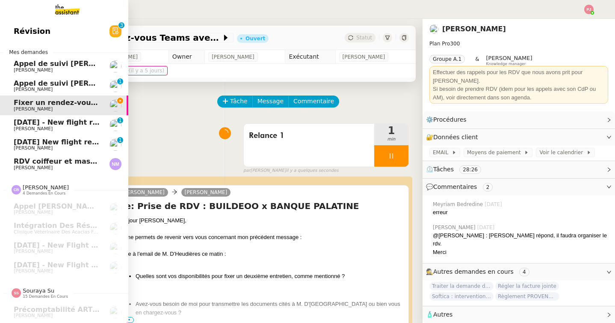
click at [83, 68] on span "[PERSON_NAME]" at bounding box center [57, 70] width 86 height 5
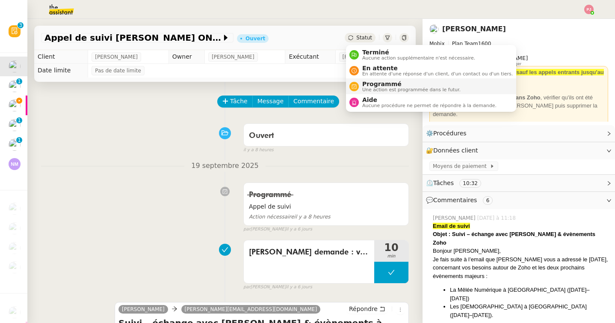
click at [366, 90] on span "Une action est programmée dans le futur." at bounding box center [411, 89] width 98 height 5
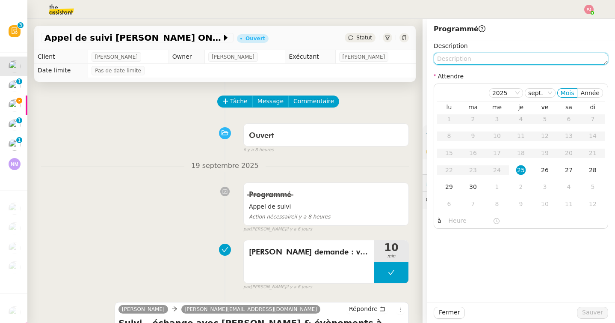
click at [443, 61] on textarea at bounding box center [521, 59] width 175 height 12
paste textarea "[PERSON_NAME], Suite à l'email de M. D'Heudières ce matin : Quelles sont vos di…"
type textarea "[PERSON_NAME], Suite à l'email de M. D'Heudières ce matin : Quelles sont vos di…"
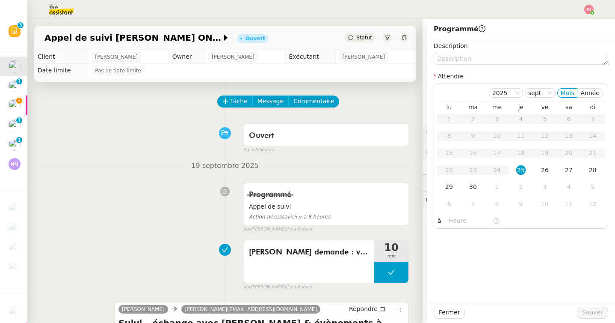
click at [202, 128] on div "Ouvert false il y a 8 heures" at bounding box center [225, 136] width 368 height 34
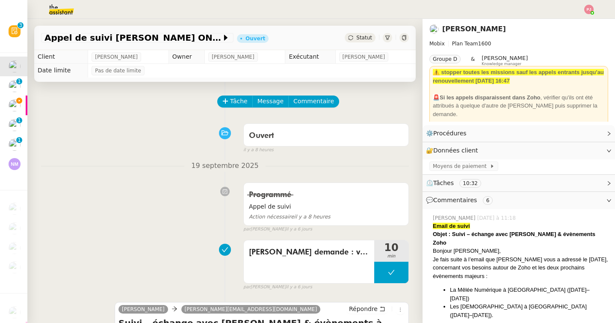
click at [49, 9] on img at bounding box center [54, 9] width 66 height 19
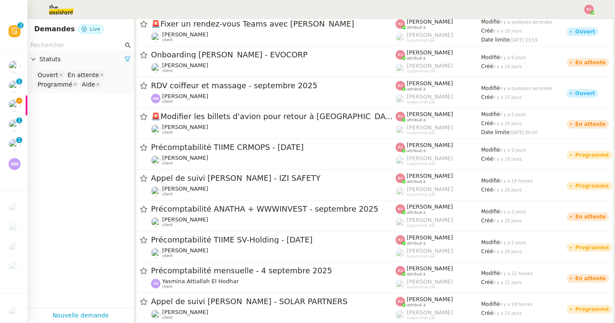
scroll to position [207, 0]
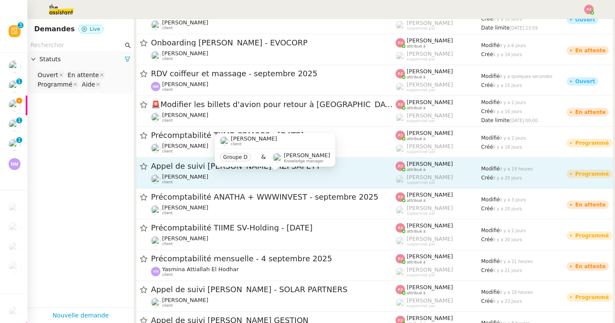
click at [190, 175] on span "[PERSON_NAME]" at bounding box center [185, 176] width 46 height 6
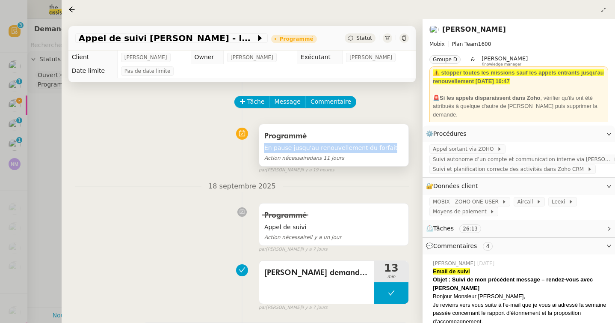
drag, startPoint x: 388, startPoint y: 147, endPoint x: 266, endPoint y: 149, distance: 122.0
click at [266, 149] on span "En pause jusqu'au renouvellement du forfait" at bounding box center [333, 148] width 139 height 10
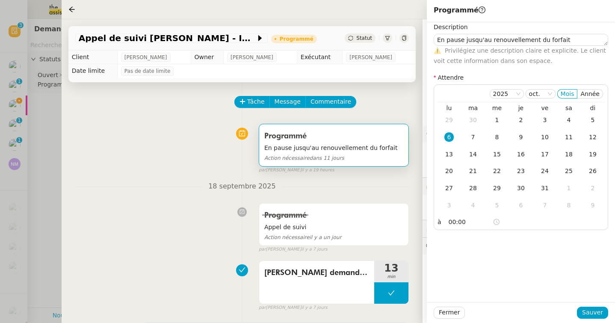
click at [36, 146] on div at bounding box center [307, 161] width 615 height 323
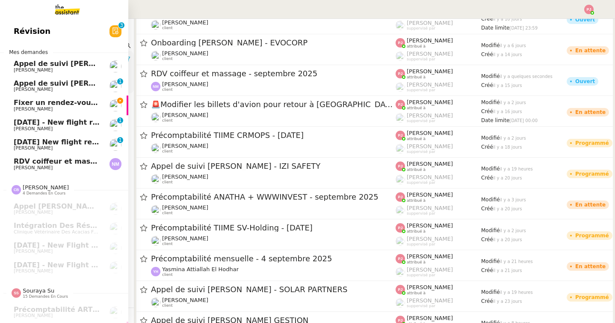
click at [15, 65] on span "Appel de suivi [PERSON_NAME] ON LINE" at bounding box center [91, 63] width 154 height 8
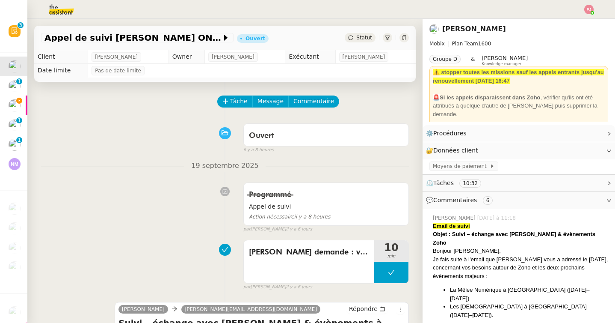
click at [351, 36] on icon at bounding box center [350, 37] width 5 height 5
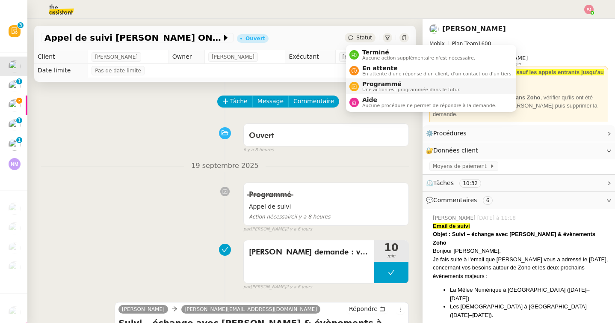
click at [378, 85] on span "Programmé" at bounding box center [411, 83] width 98 height 7
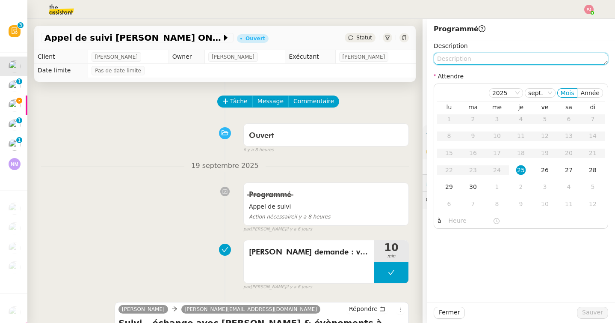
click at [460, 61] on textarea at bounding box center [521, 59] width 175 height 12
paste textarea "En pause jusqu'au renouvellement du forfait"
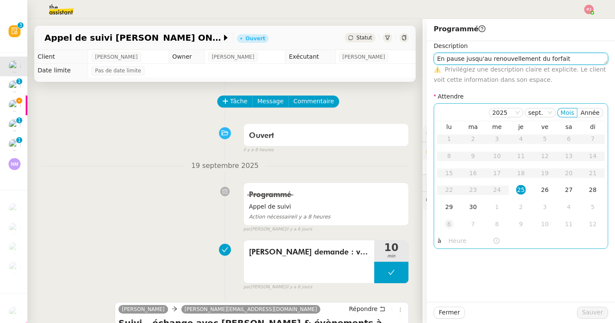
type textarea "En pause jusqu'au renouvellement du forfait"
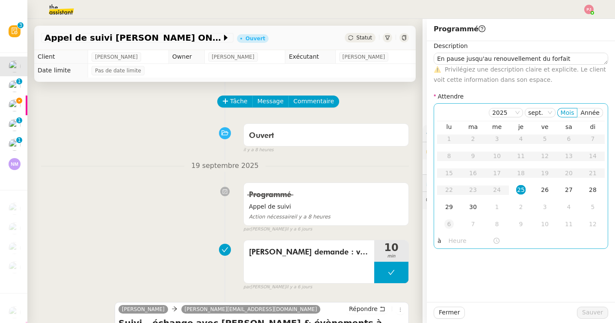
click at [447, 225] on div "6" at bounding box center [449, 223] width 9 height 9
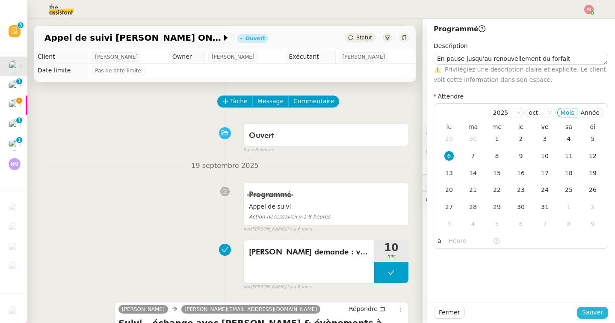
click at [585, 311] on span "Sauver" at bounding box center [592, 312] width 21 height 10
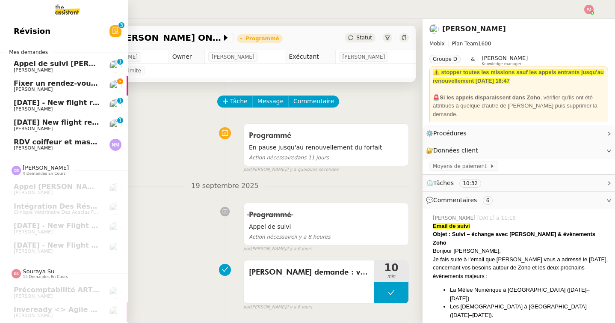
click at [30, 70] on span "[PERSON_NAME]" at bounding box center [33, 70] width 39 height 6
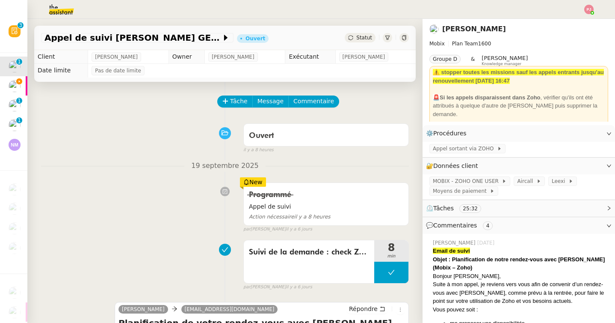
click at [361, 42] on div "Statut" at bounding box center [360, 37] width 31 height 9
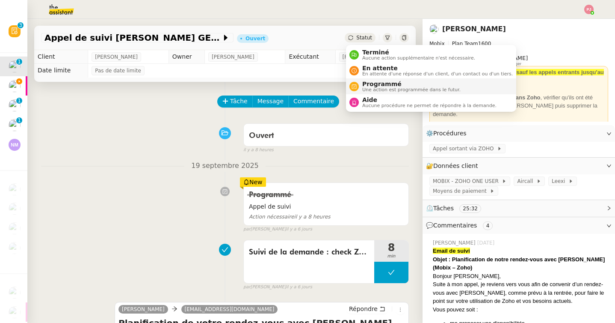
click at [386, 83] on span "Programmé" at bounding box center [411, 83] width 98 height 7
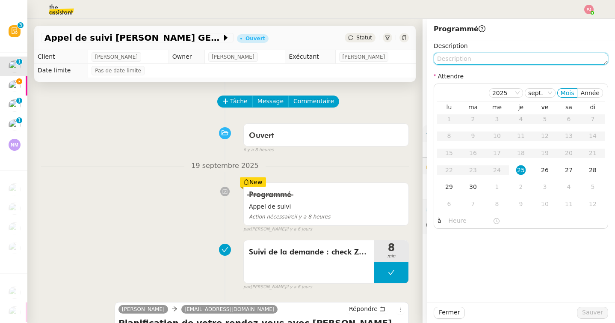
click at [447, 60] on textarea at bounding box center [521, 59] width 175 height 12
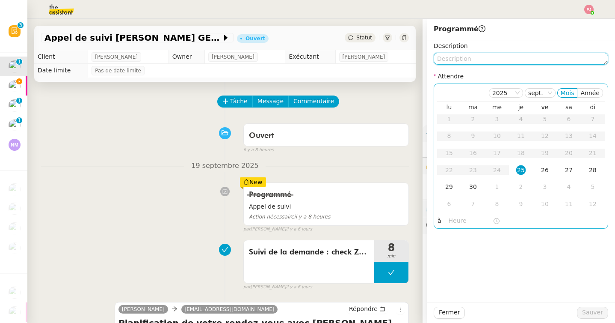
paste textarea "En pause jusqu'au renouvellement du forfait"
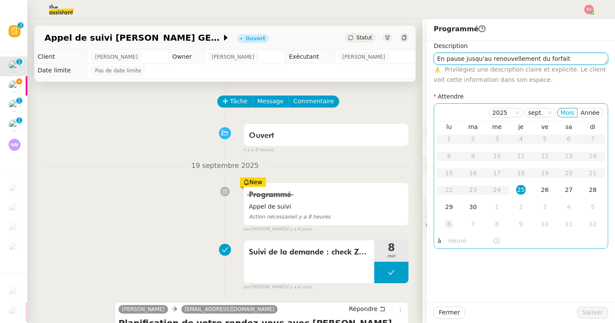
type textarea "En pause jusqu'au renouvellement du forfait"
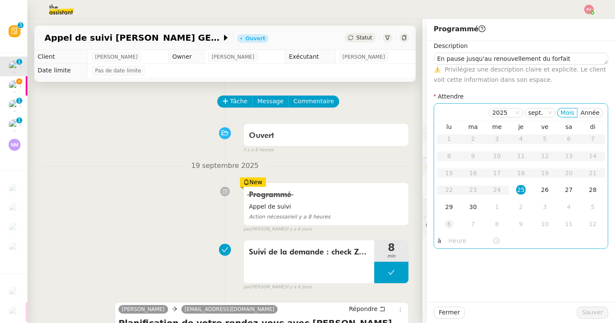
click at [446, 221] on div "6" at bounding box center [449, 223] width 9 height 9
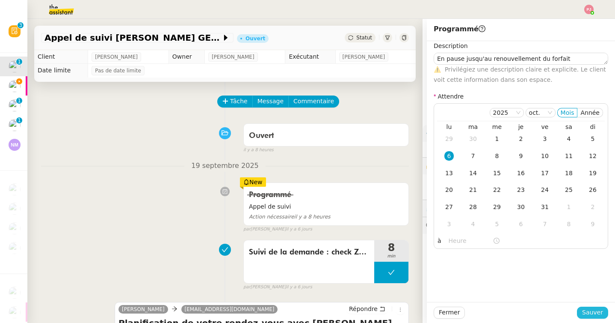
click at [594, 308] on span "Sauver" at bounding box center [592, 312] width 21 height 10
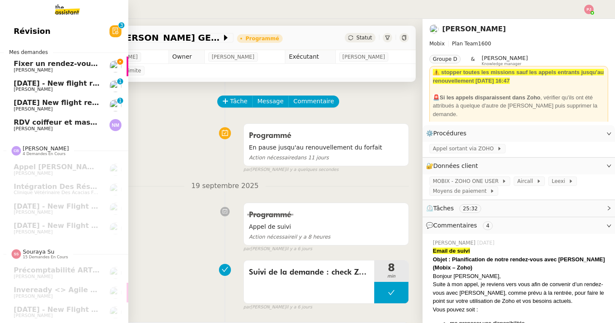
click at [31, 67] on span "[PERSON_NAME]" at bounding box center [33, 70] width 39 height 6
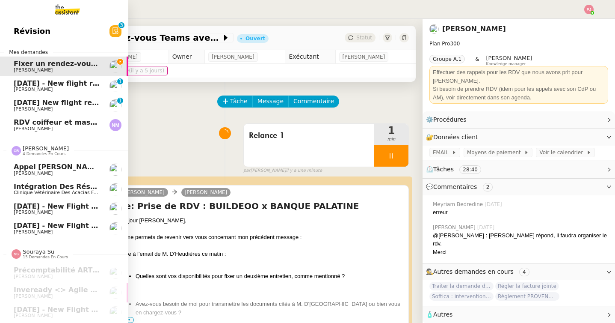
click at [31, 148] on span "[PERSON_NAME]" at bounding box center [46, 148] width 46 height 6
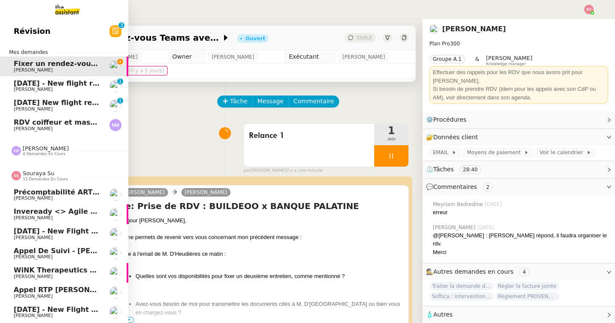
click at [38, 173] on span "Souraya Su" at bounding box center [39, 173] width 32 height 6
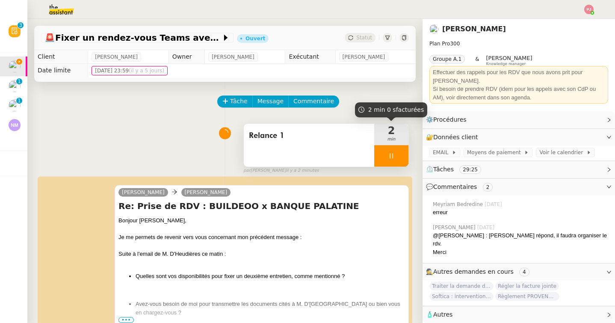
click at [396, 161] on div at bounding box center [391, 155] width 34 height 21
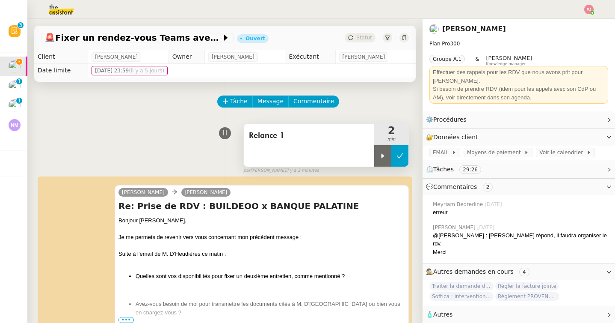
click at [397, 161] on button at bounding box center [400, 155] width 17 height 21
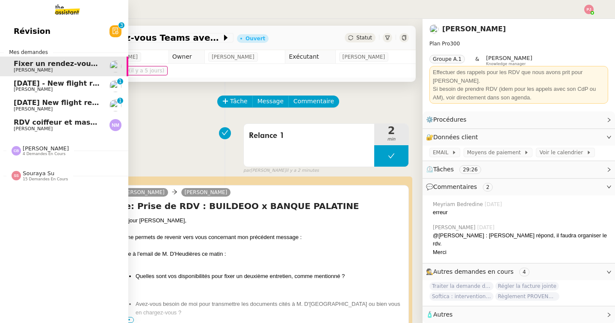
click at [19, 85] on span "[DATE] - New flight request - [PERSON_NAME]" at bounding box center [102, 83] width 177 height 8
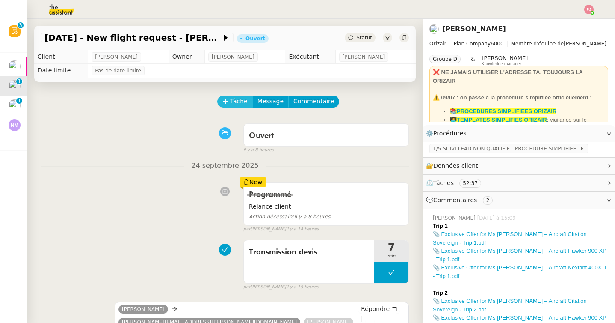
click at [240, 101] on span "Tâche" at bounding box center [239, 101] width 18 height 10
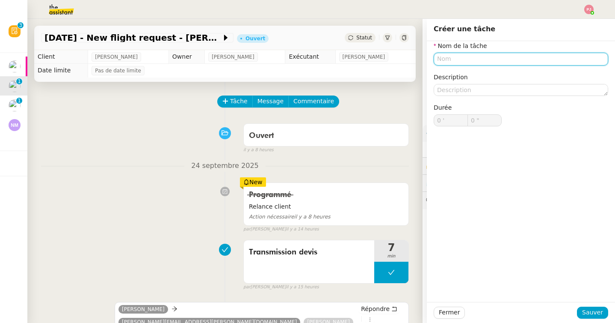
click at [451, 58] on input "text" at bounding box center [521, 59] width 175 height 12
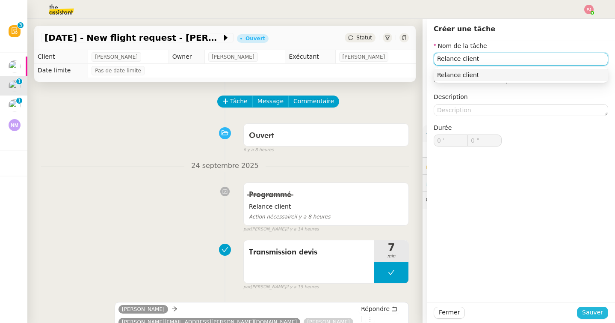
type input "Relance client"
click at [591, 316] on span "Sauver" at bounding box center [592, 312] width 21 height 10
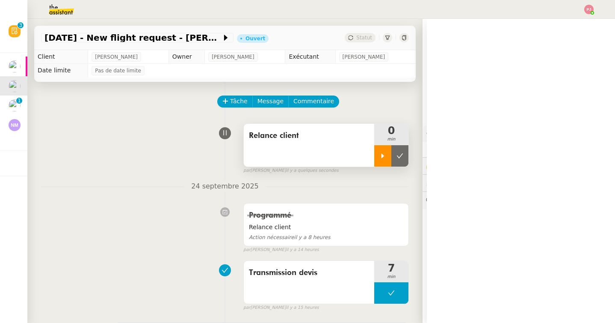
click at [388, 161] on div at bounding box center [382, 155] width 17 height 21
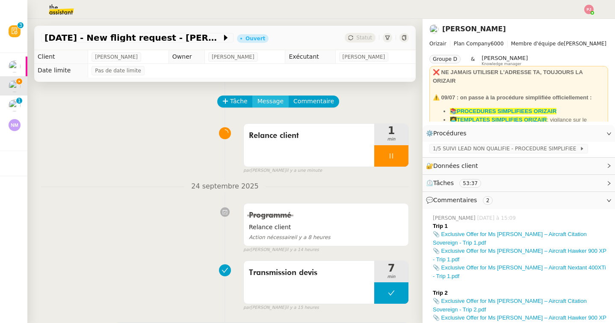
click at [270, 101] on span "Message" at bounding box center [271, 101] width 26 height 10
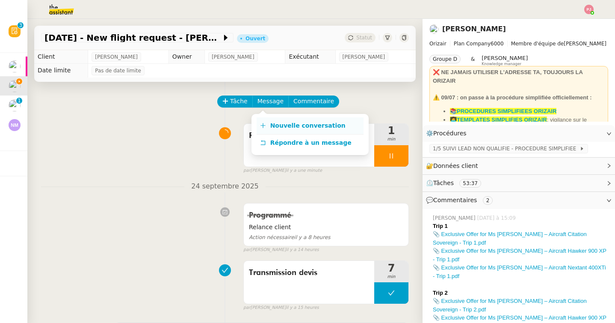
click at [272, 123] on span "Nouvelle conversation" at bounding box center [307, 125] width 75 height 7
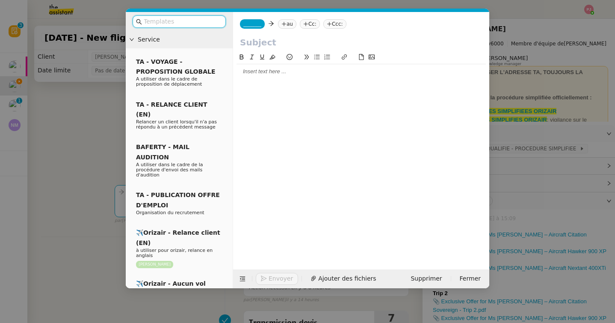
click at [193, 24] on input "text" at bounding box center [182, 22] width 77 height 10
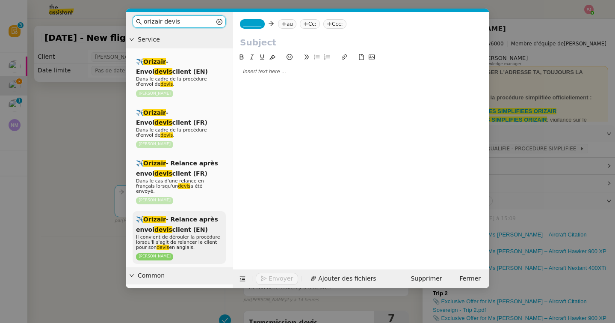
type input "orizair devis"
click at [187, 216] on span "✈️ Orizair - Relance après envoi devis client (EN)" at bounding box center [177, 224] width 82 height 17
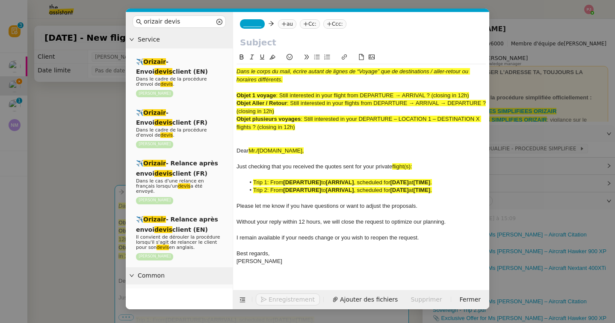
click at [80, 192] on nz-modal-container "orizair devis Service ✈️ Orizair - Envoi devis client (EN) Dans le cadre de la …" at bounding box center [307, 161] width 615 height 323
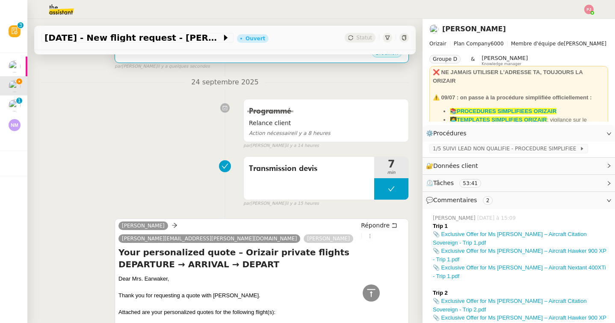
scroll to position [326, 0]
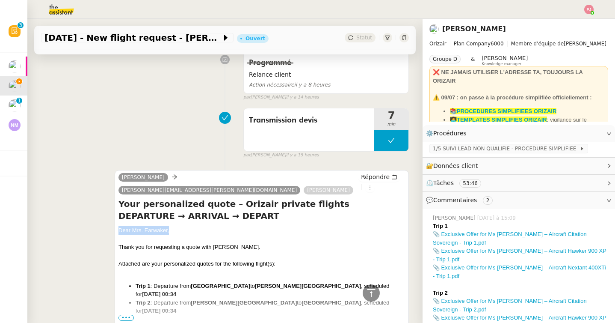
drag, startPoint x: 178, startPoint y: 216, endPoint x: 109, endPoint y: 216, distance: 68.9
click at [109, 216] on div "[PERSON_NAME] [PERSON_NAME][EMAIL_ADDRESS][PERSON_NAME][DOMAIN_NAME] [PERSON_NA…" at bounding box center [225, 294] width 368 height 264
copy div "Dear Mrs. Earwaker,"
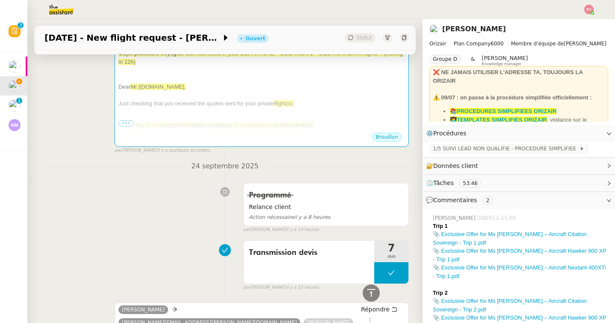
scroll to position [50, 0]
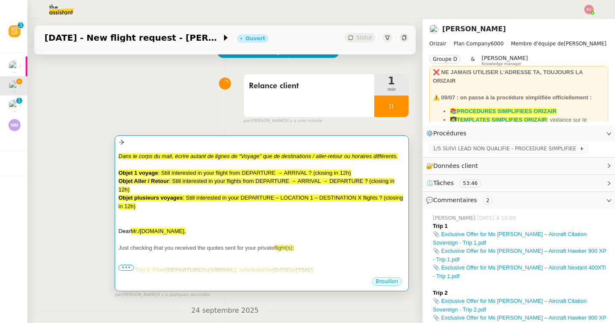
click at [186, 195] on span ": Still interested in your DEPARTURE – LOCATION 1 – DESTINATION X flights ? (cl…" at bounding box center [261, 201] width 285 height 15
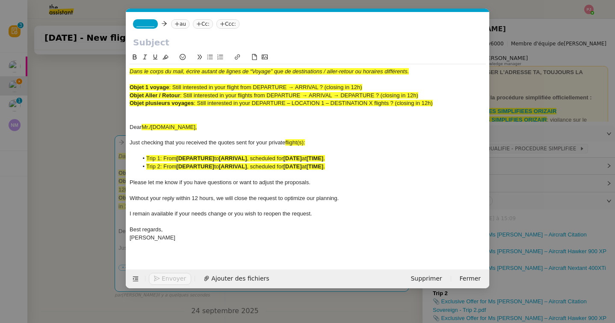
scroll to position [0, 51]
drag, startPoint x: 179, startPoint y: 126, endPoint x: 127, endPoint y: 126, distance: 52.2
click at [127, 126] on nz-spin "Dans le corps du mail, écrire autant de lignes de “Voyage” que de destinations …" at bounding box center [307, 155] width 363 height 207
drag, startPoint x: 429, startPoint y: 95, endPoint x: 185, endPoint y: 95, distance: 243.9
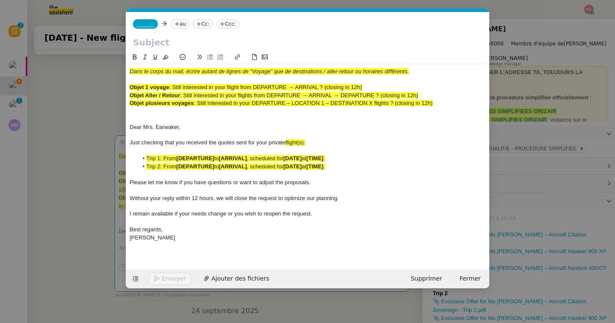
click at [185, 95] on div "Objet Aller / Retour : Still interested in your flights from DEPARTURE → ARRIVA…" at bounding box center [308, 96] width 356 height 8
copy span "Still interested in your flights from DEPARTURE → ARRIVAL → DEPARTURE ? (closin…"
click at [187, 42] on input "text" at bounding box center [308, 42] width 350 height 13
paste input "Still interested in your flights from DEPARTURE → ARRIVAL → DEPARTURE ? (closin…"
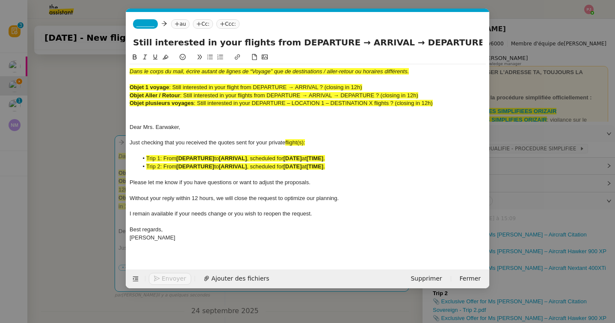
scroll to position [0, 18]
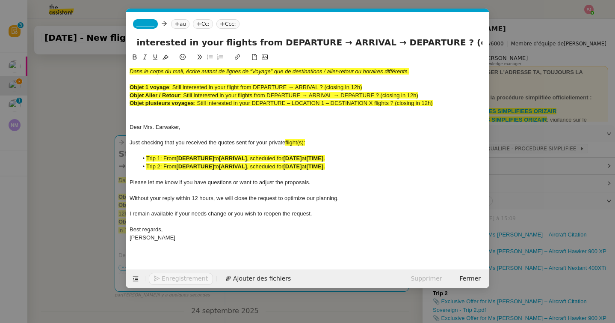
type input "Still interested in your flights from DEPARTURE → ARRIVAL → DEPARTURE ? (closin…"
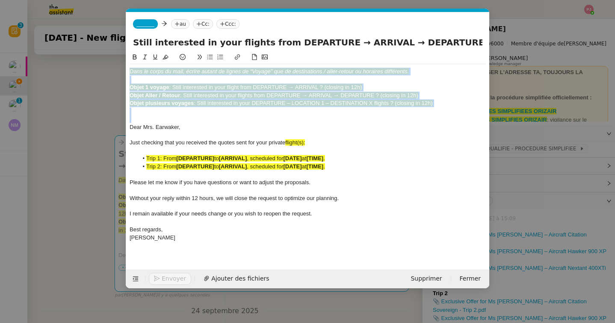
drag, startPoint x: 131, startPoint y: 128, endPoint x: 128, endPoint y: 62, distance: 66.8
click at [128, 62] on nz-spin "Dans le corps du mail, écrire autant de lignes de “Voyage” que de destinations …" at bounding box center [307, 155] width 363 height 207
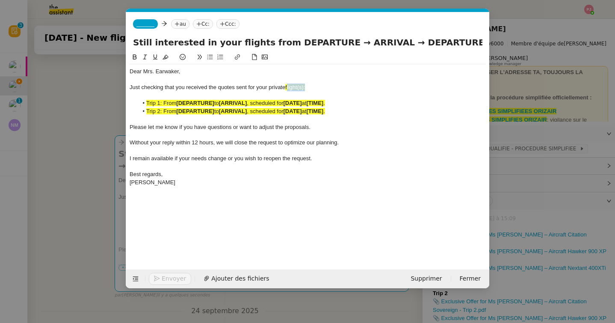
drag, startPoint x: 313, startPoint y: 88, endPoint x: 288, endPoint y: 88, distance: 25.2
click at [288, 88] on div "Just checking that you received the quotes sent for your private flight(s):" at bounding box center [308, 87] width 356 height 8
click at [88, 178] on nz-modal-container "orizair devis Service ✈️ Orizair - Envoi devis client (EN) Dans le cadre de la …" at bounding box center [307, 161] width 615 height 323
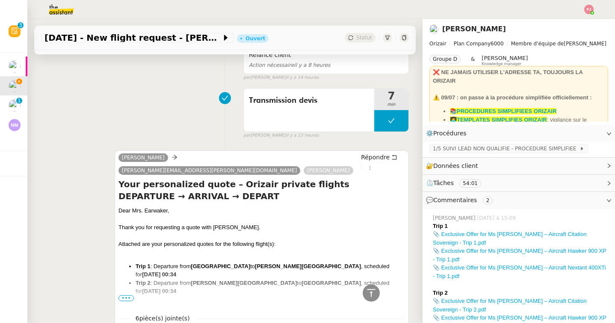
scroll to position [374, 0]
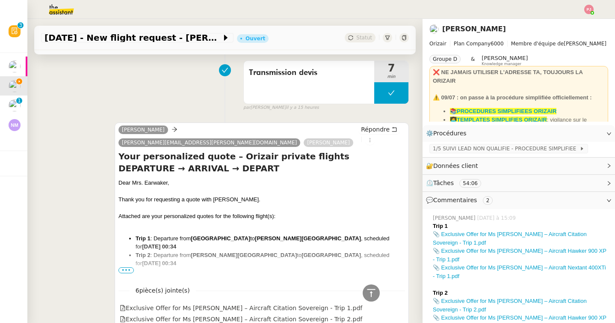
drag, startPoint x: 240, startPoint y: 251, endPoint x: 136, endPoint y: 225, distance: 106.7
click at [136, 234] on ul "Trip 1 : Departure from [GEOGRAPHIC_DATA] to [PERSON_NAME][GEOGRAPHIC_DATA] , s…" at bounding box center [262, 250] width 287 height 33
copy ul "Trip 1 : Departure from [GEOGRAPHIC_DATA] to [PERSON_NAME][GEOGRAPHIC_DATA] , s…"
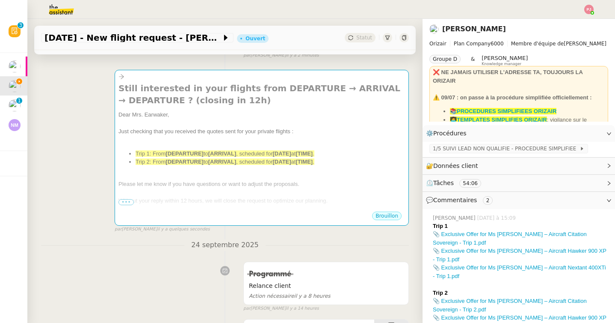
scroll to position [88, 0]
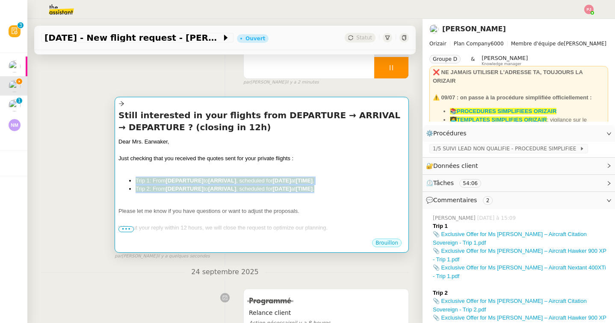
drag, startPoint x: 331, startPoint y: 187, endPoint x: 132, endPoint y: 180, distance: 198.7
click at [132, 180] on ul "Trip 1: From [DEPARTURE] to [ARRIVAL] , scheduled for [DATE] at [TIME] . Trip 2…" at bounding box center [262, 184] width 287 height 17
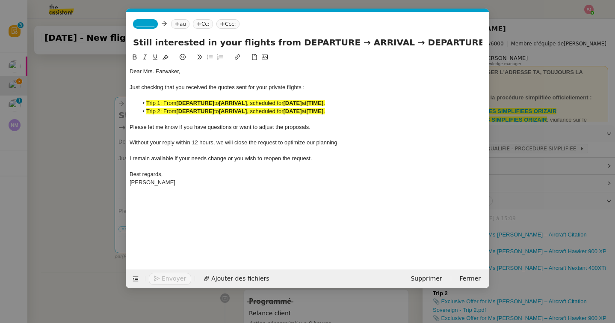
scroll to position [0, 51]
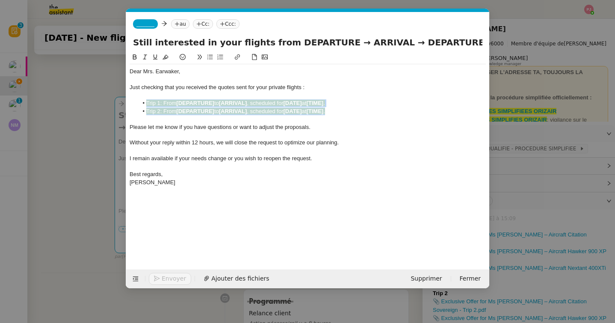
drag, startPoint x: 362, startPoint y: 110, endPoint x: 136, endPoint y: 103, distance: 226.1
click at [136, 103] on ul "Trip 1: From [DEPARTURE] to [ARRIVAL] , scheduled for [DATE] at [TIME] . Trip 2…" at bounding box center [308, 107] width 356 height 16
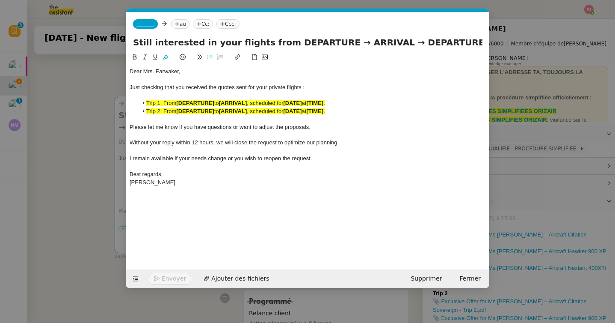
scroll to position [0, 0]
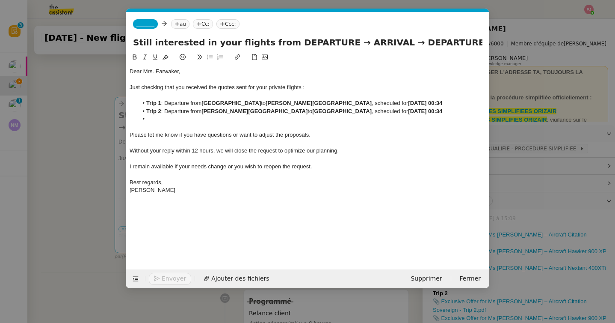
drag, startPoint x: 204, startPoint y: 102, endPoint x: 270, endPoint y: 101, distance: 66.4
click at [270, 101] on li "Trip 1 : Departure from [GEOGRAPHIC_DATA] to [PERSON_NAME][GEOGRAPHIC_DATA] , s…" at bounding box center [312, 103] width 348 height 8
copy strong "[GEOGRAPHIC_DATA]"
drag, startPoint x: 382, startPoint y: 43, endPoint x: 431, endPoint y: 40, distance: 49.3
click at [431, 40] on input "Still interested in your flights from DEPARTURE → ARRIVAL → DEPARTURE ? (closin…" at bounding box center [308, 42] width 350 height 13
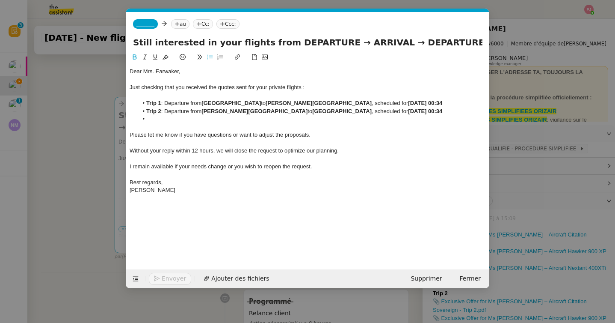
paste input "[GEOGRAPHIC_DATA]"
drag, startPoint x: 321, startPoint y: 44, endPoint x: 271, endPoint y: 43, distance: 49.2
click at [271, 43] on input "Still interested in your flights from DEPARTURE → ARRIVAL → [GEOGRAPHIC_DATA] ?…" at bounding box center [308, 42] width 350 height 13
paste input "[GEOGRAPHIC_DATA]"
drag, startPoint x: 279, startPoint y: 103, endPoint x: 412, endPoint y: 101, distance: 132.7
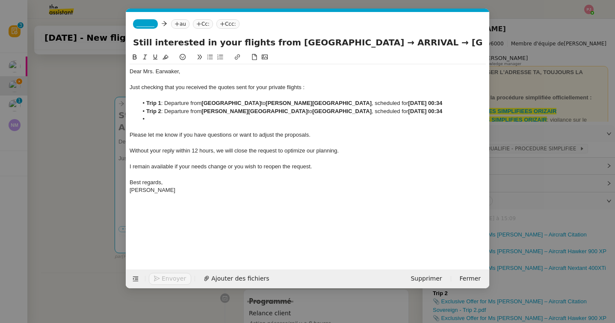
click at [412, 101] on li "Trip 1 : Departure from [GEOGRAPHIC_DATA] to [PERSON_NAME][GEOGRAPHIC_DATA] , s…" at bounding box center [312, 103] width 348 height 8
copy strong "[PERSON_NAME][GEOGRAPHIC_DATA]"
drag, startPoint x: 386, startPoint y: 42, endPoint x: 420, endPoint y: 42, distance: 33.8
click at [420, 42] on input "Still interested in your flights from [GEOGRAPHIC_DATA] → ARRIVAL → [GEOGRAPHIC…" at bounding box center [308, 42] width 350 height 13
paste input "[PERSON_NAME][GEOGRAPHIC_DATA]"
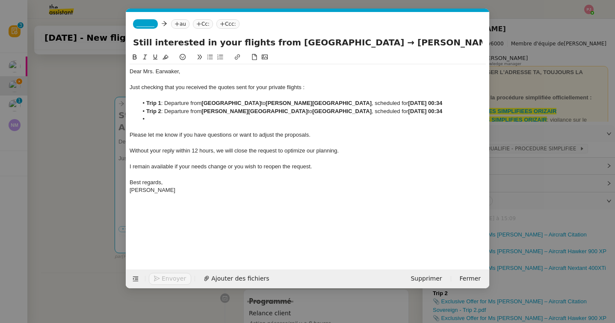
scroll to position [0, 105]
type input "Still interested in your flights from [GEOGRAPHIC_DATA] → [PERSON_NAME][GEOGRAP…"
click at [171, 123] on li at bounding box center [312, 119] width 348 height 8
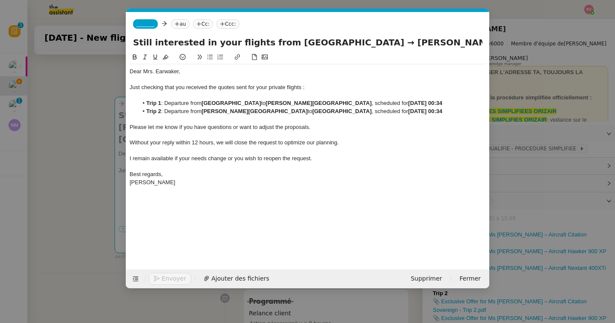
click at [151, 23] on span "_______" at bounding box center [146, 24] width 18 height 6
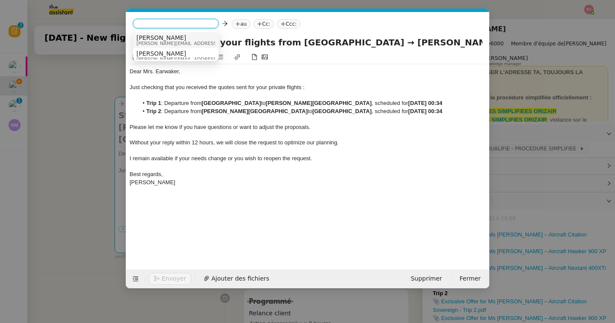
click at [157, 36] on span "[PERSON_NAME]" at bounding box center [198, 37] width 122 height 7
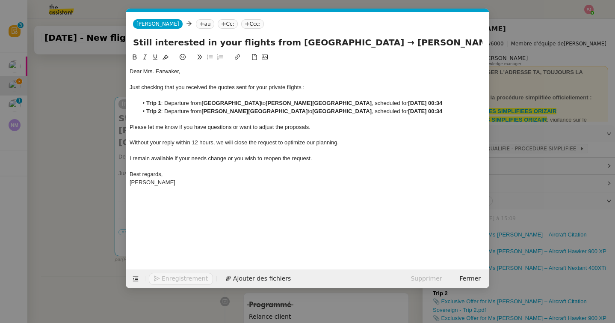
click at [196, 23] on nz-tag "au" at bounding box center [205, 23] width 18 height 9
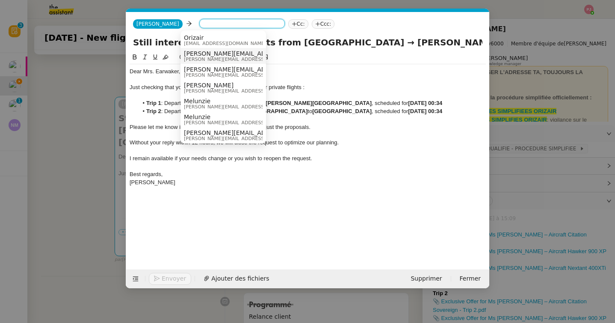
click at [212, 54] on span "[PERSON_NAME][EMAIL_ADDRESS][PERSON_NAME][DOMAIN_NAME]" at bounding box center [286, 53] width 204 height 7
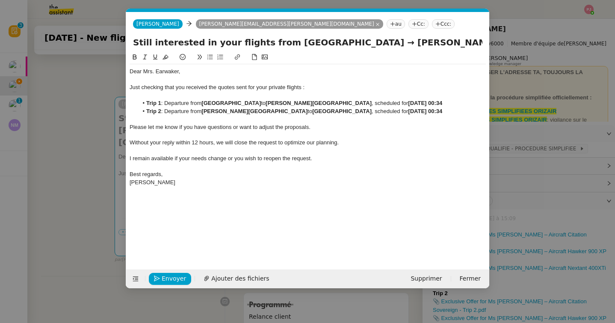
click at [432, 26] on nz-tag "Ccc:" at bounding box center [443, 23] width 23 height 9
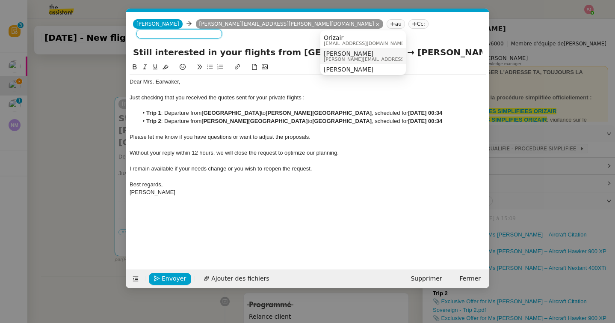
click at [355, 52] on span "[PERSON_NAME]" at bounding box center [385, 53] width 122 height 7
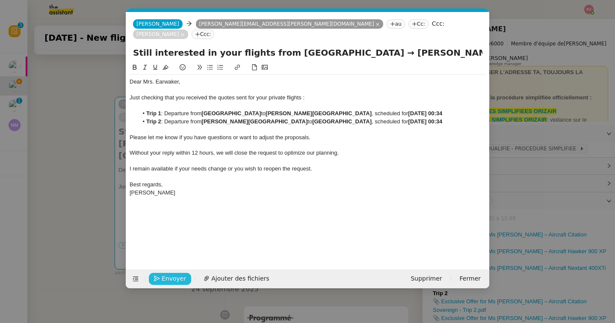
click at [175, 275] on span "Envoyer" at bounding box center [174, 278] width 24 height 10
click at [175, 275] on span "Confirmer l'envoi" at bounding box center [187, 278] width 51 height 10
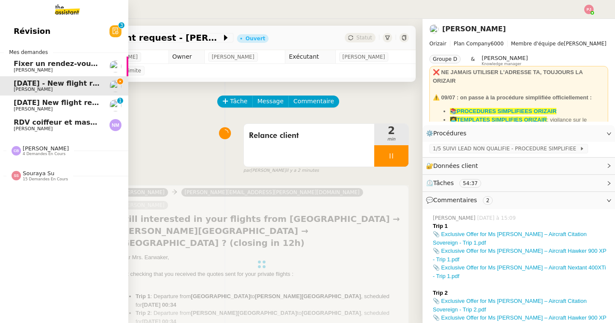
click at [32, 103] on span "[DATE] New flight request - [PERSON_NAME]" at bounding box center [100, 102] width 172 height 8
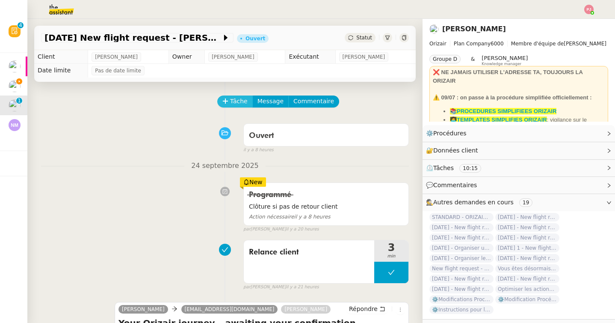
click at [236, 102] on span "Tâche" at bounding box center [239, 101] width 18 height 10
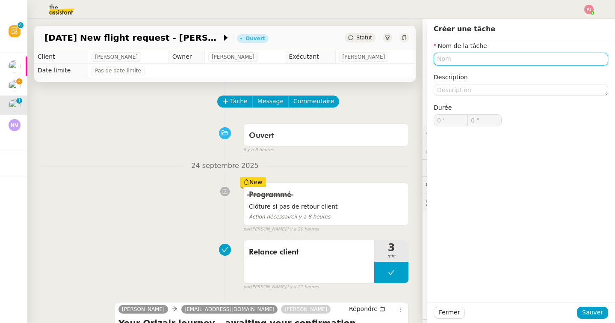
click at [453, 59] on input "text" at bounding box center [521, 59] width 175 height 12
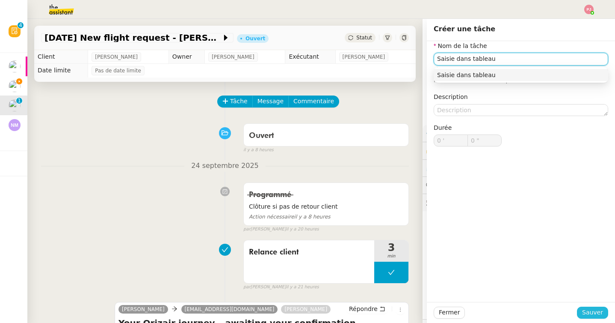
type input "Saisie dans tableau"
click at [589, 311] on span "Sauver" at bounding box center [592, 312] width 21 height 10
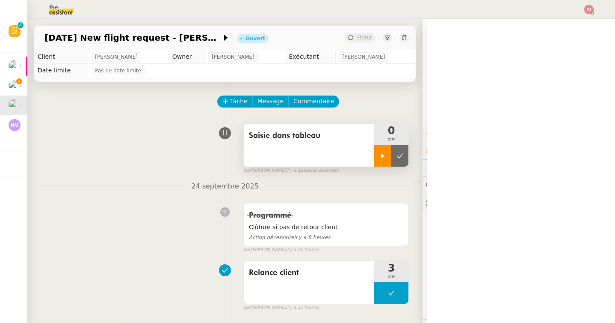
click at [383, 153] on icon at bounding box center [383, 155] width 7 height 7
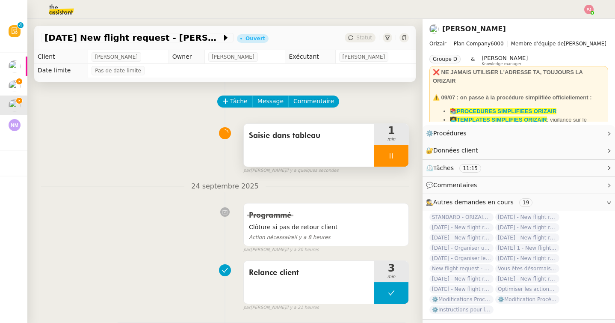
click at [390, 151] on div at bounding box center [391, 155] width 34 height 21
click at [397, 151] on button at bounding box center [400, 155] width 17 height 21
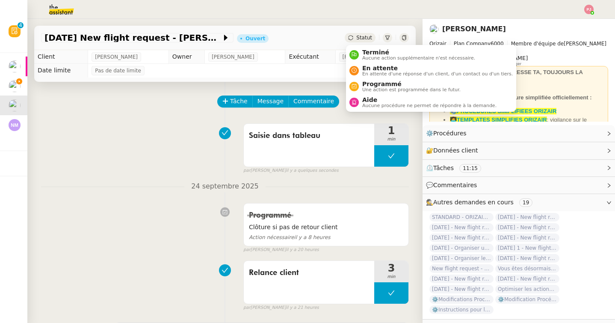
click at [353, 40] on icon at bounding box center [350, 37] width 5 height 5
click at [362, 56] on span "Aucune action supplémentaire n'est nécessaire." at bounding box center [418, 58] width 113 height 5
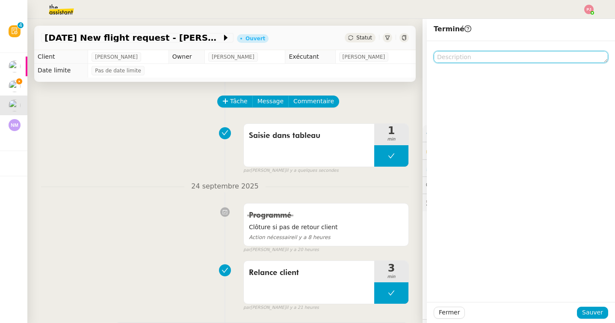
click at [450, 54] on textarea at bounding box center [521, 57] width 175 height 12
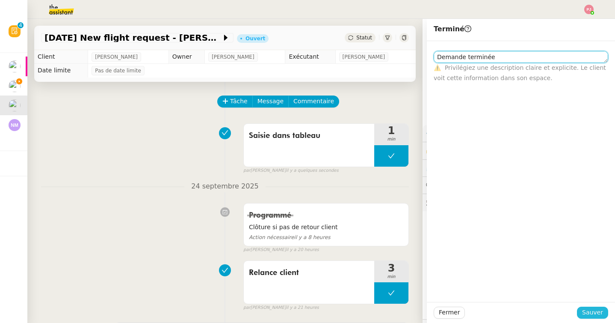
type textarea "Demande terminée"
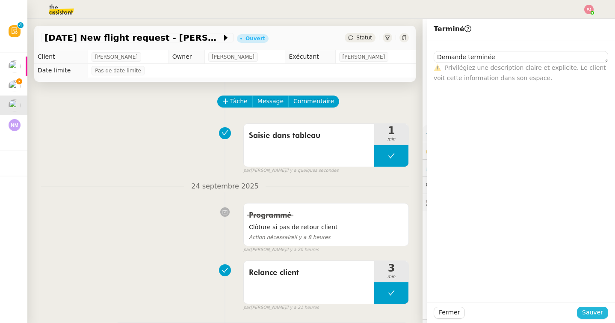
click at [594, 313] on span "Sauver" at bounding box center [592, 312] width 21 height 10
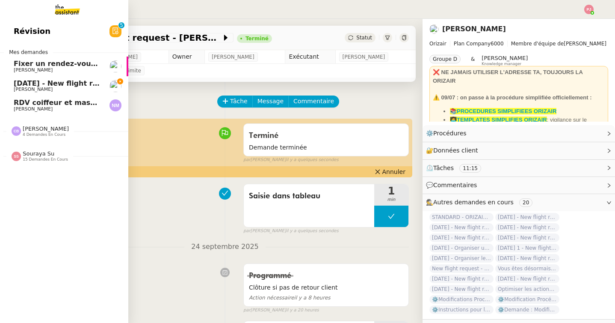
click at [22, 91] on span "[PERSON_NAME]" at bounding box center [33, 89] width 39 height 6
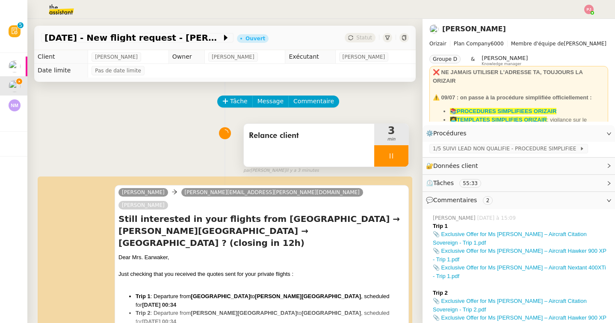
click at [391, 158] on icon at bounding box center [391, 155] width 7 height 7
click at [398, 158] on icon at bounding box center [400, 155] width 7 height 7
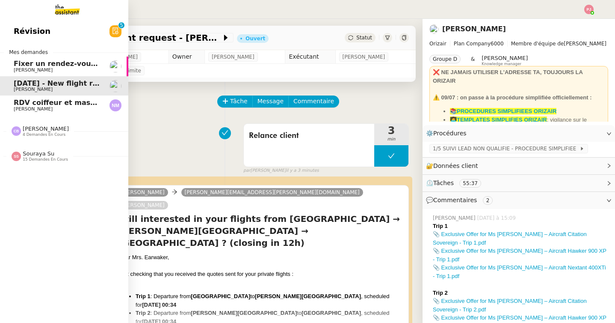
click at [46, 68] on span "[PERSON_NAME]" at bounding box center [33, 70] width 39 height 6
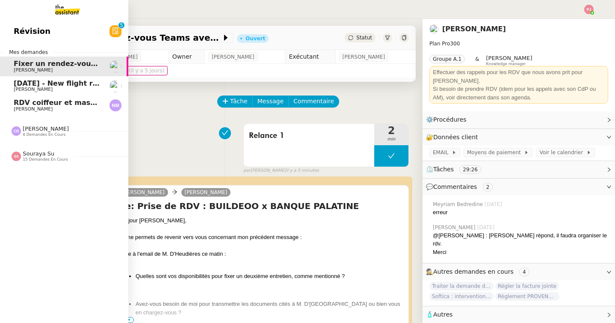
click at [56, 111] on span "[PERSON_NAME]" at bounding box center [57, 109] width 86 height 5
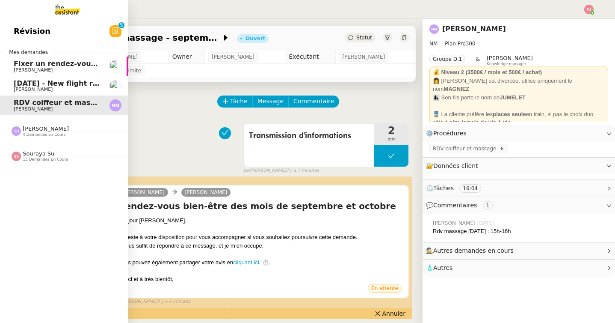
click at [126, 127] on nz-divider "[PERSON_NAME] 4 demandes en cours" at bounding box center [67, 130] width 128 height 11
